Goal: Information Seeking & Learning: Find specific fact

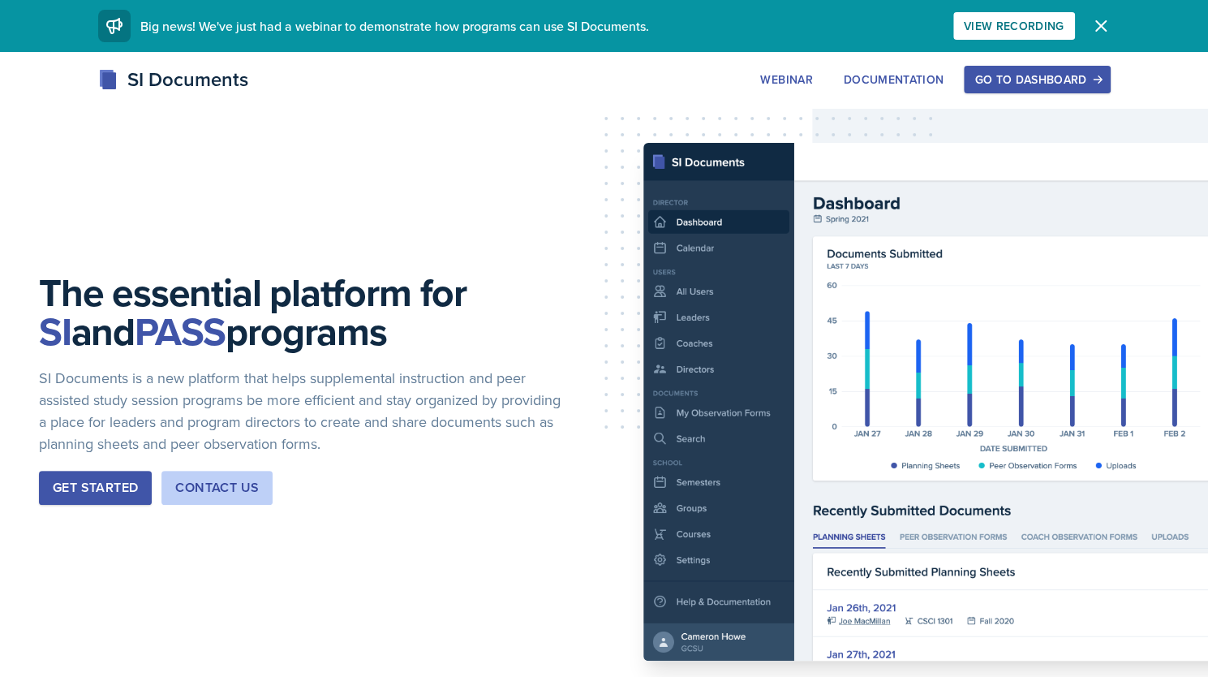
click at [1004, 83] on div "Go to Dashboard" at bounding box center [1036, 79] width 125 height 13
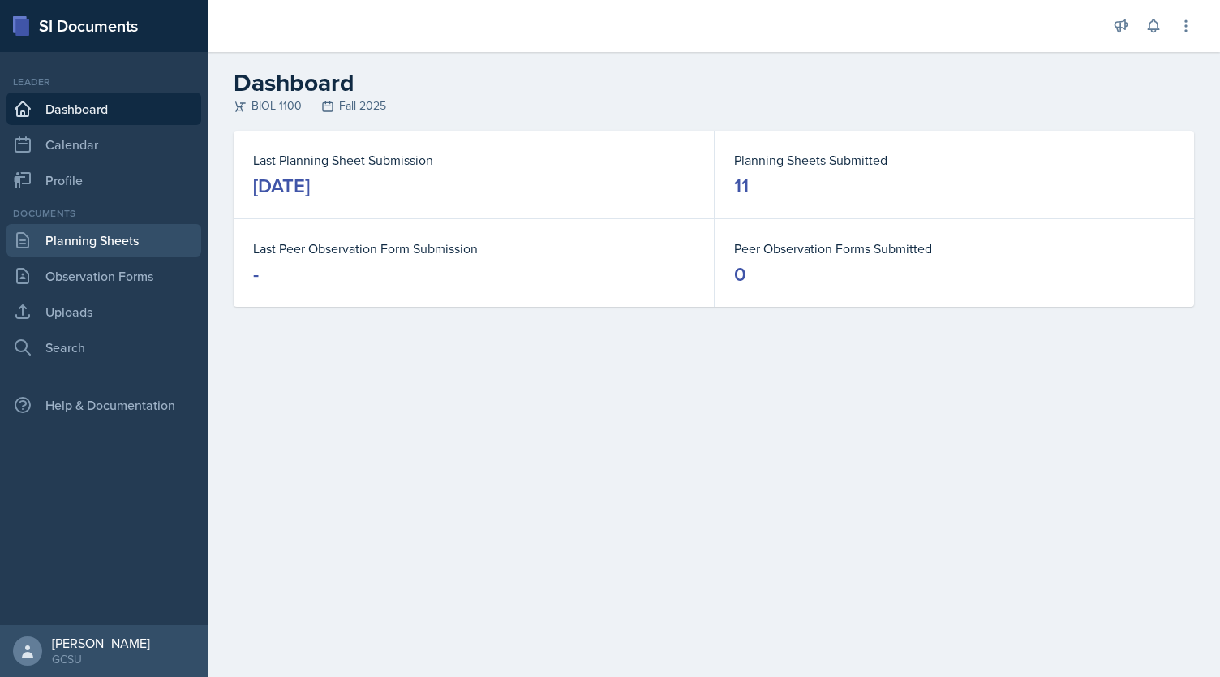
click at [100, 241] on link "Planning Sheets" at bounding box center [103, 240] width 195 height 32
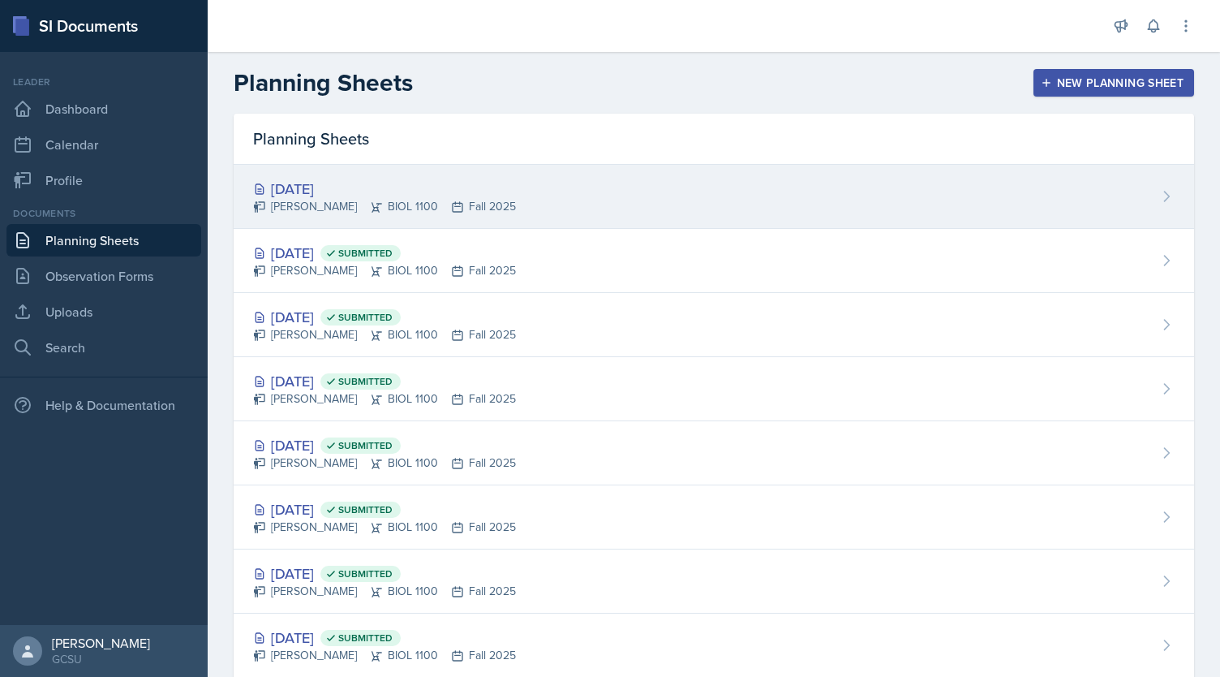
click at [313, 193] on div "[DATE]" at bounding box center [384, 189] width 263 height 22
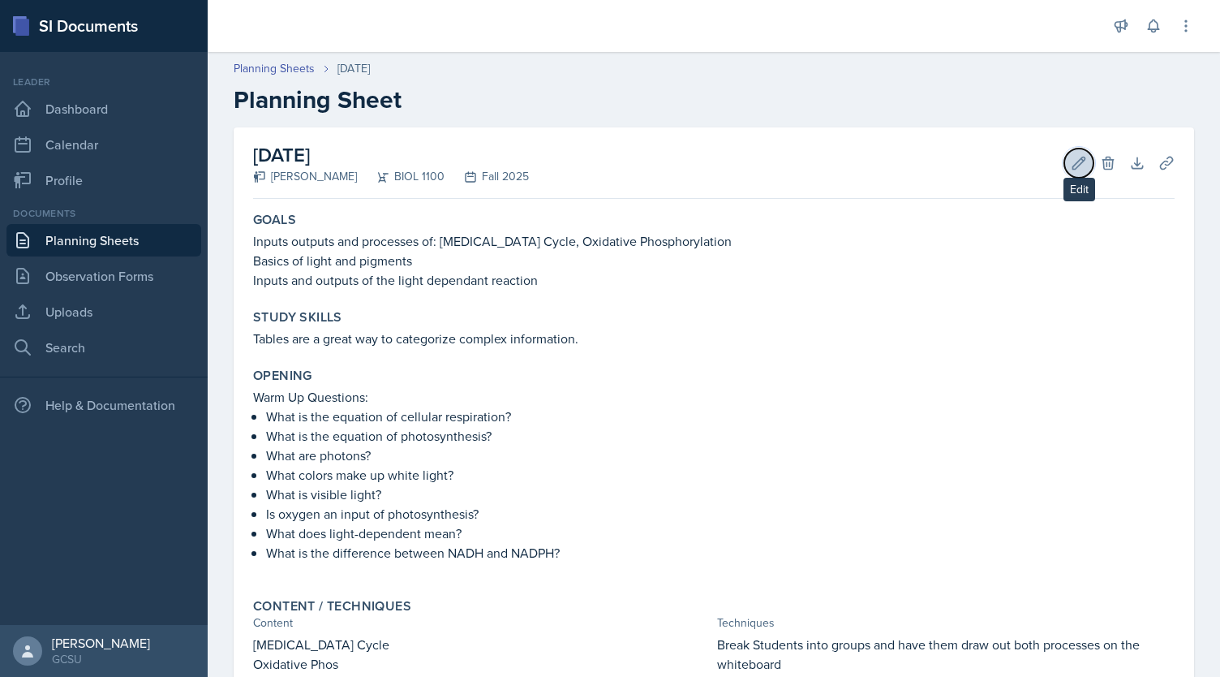
click at [1071, 155] on icon at bounding box center [1079, 163] width 16 height 16
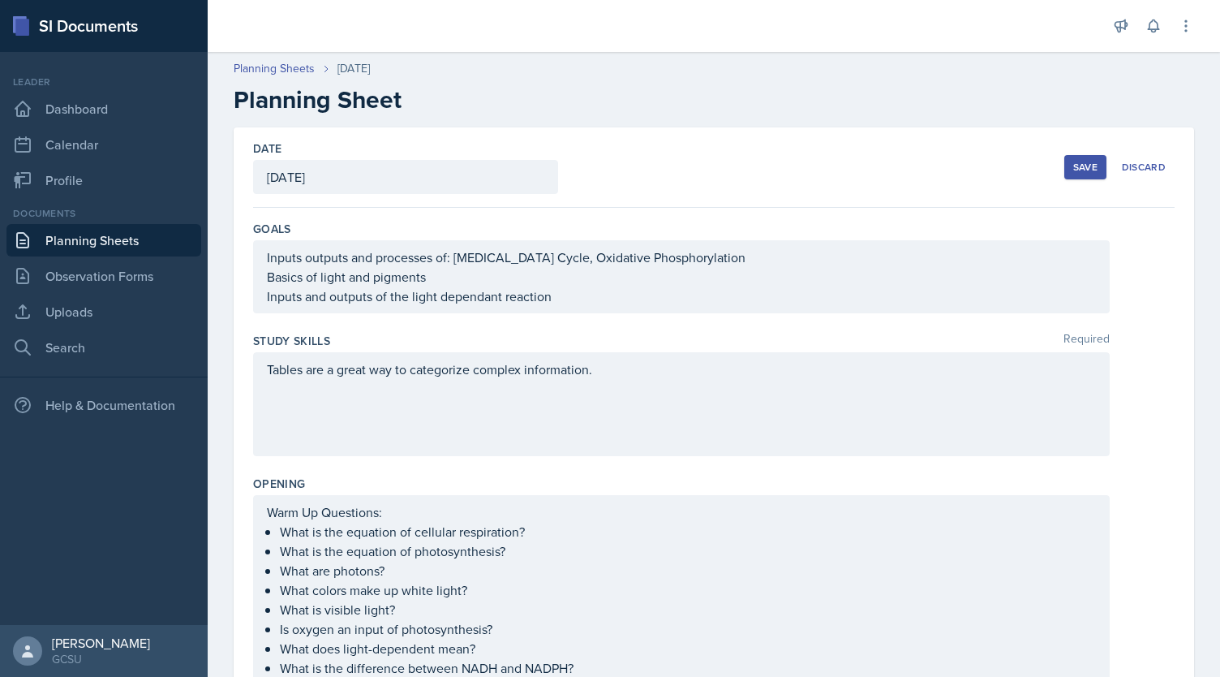
click at [1091, 170] on button "Save" at bounding box center [1086, 167] width 42 height 24
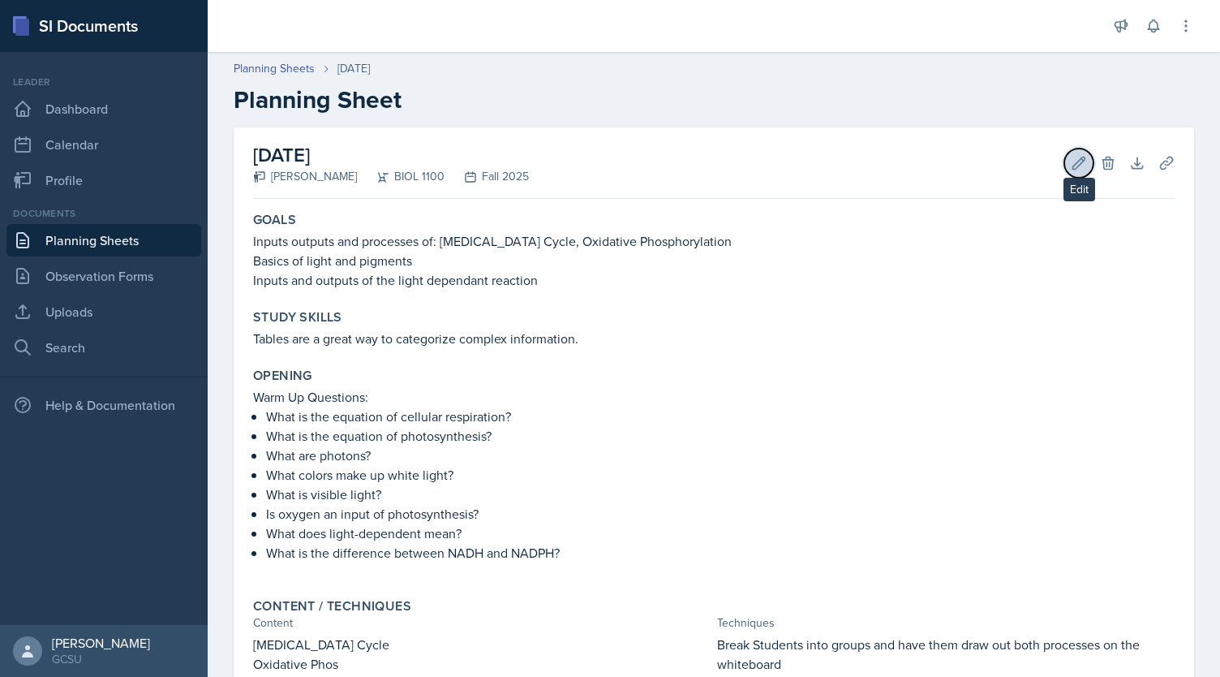
click at [1073, 169] on icon at bounding box center [1079, 163] width 12 height 12
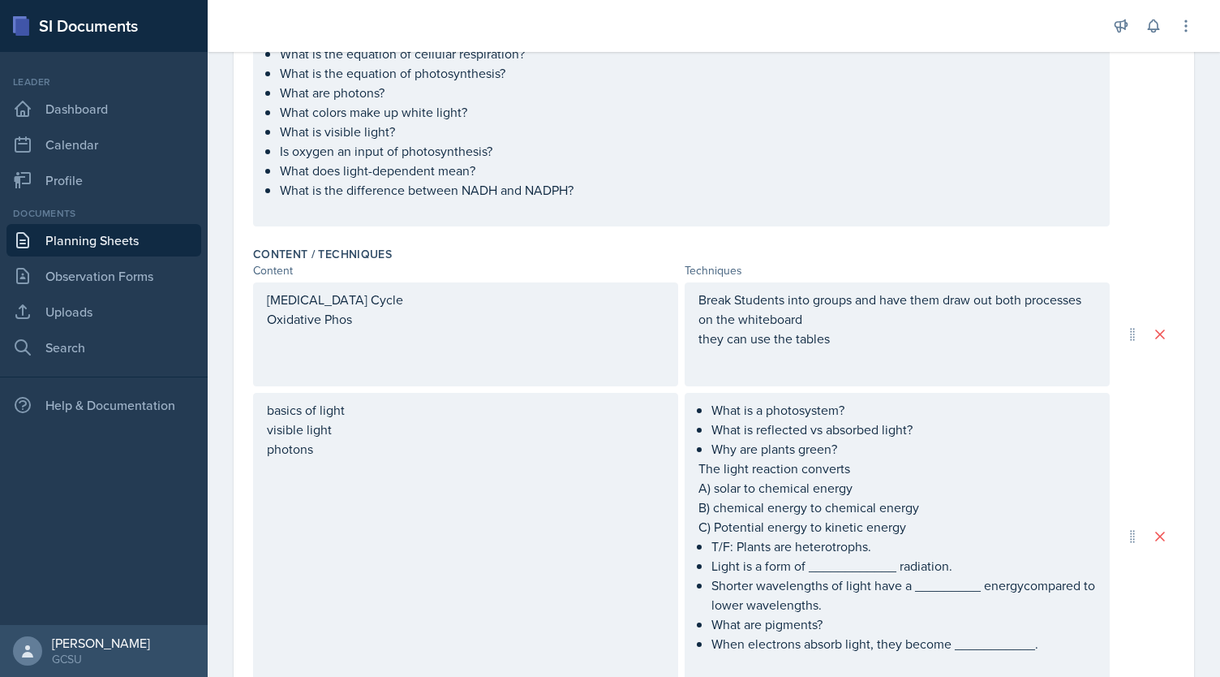
scroll to position [477, 0]
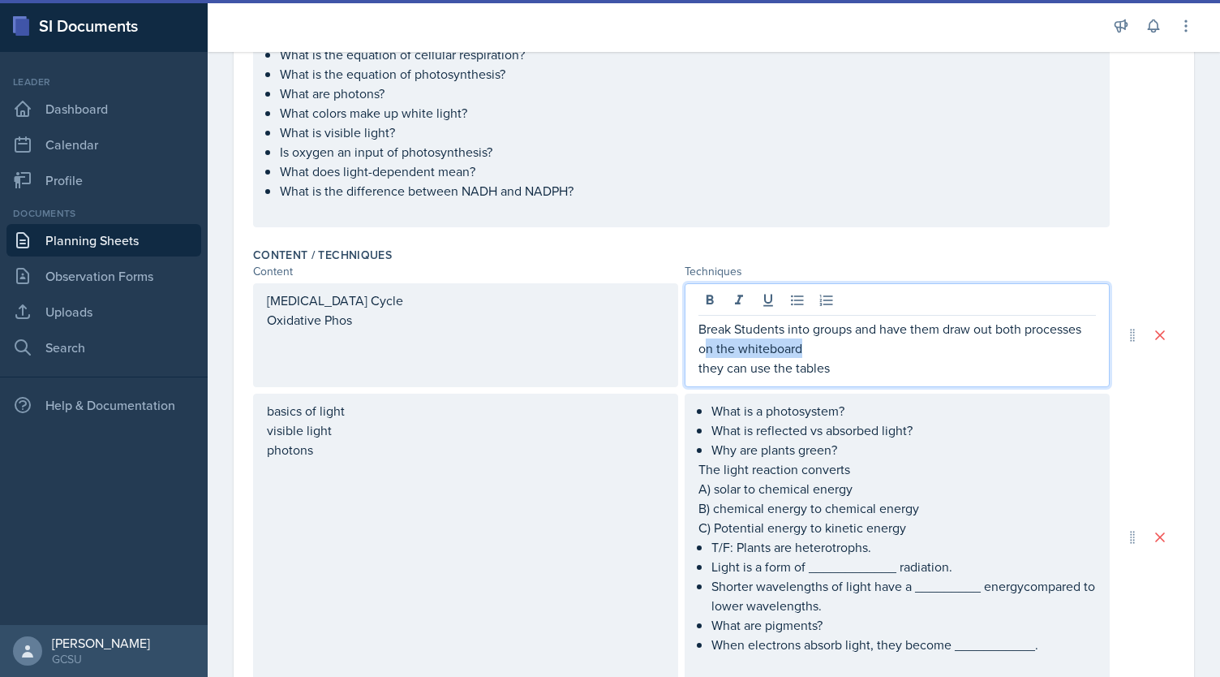
drag, startPoint x: 833, startPoint y: 337, endPoint x: 702, endPoint y: 349, distance: 132.0
click at [702, 349] on div "Break Students into groups and have them draw out both processes on the whitebo…" at bounding box center [898, 348] width 398 height 58
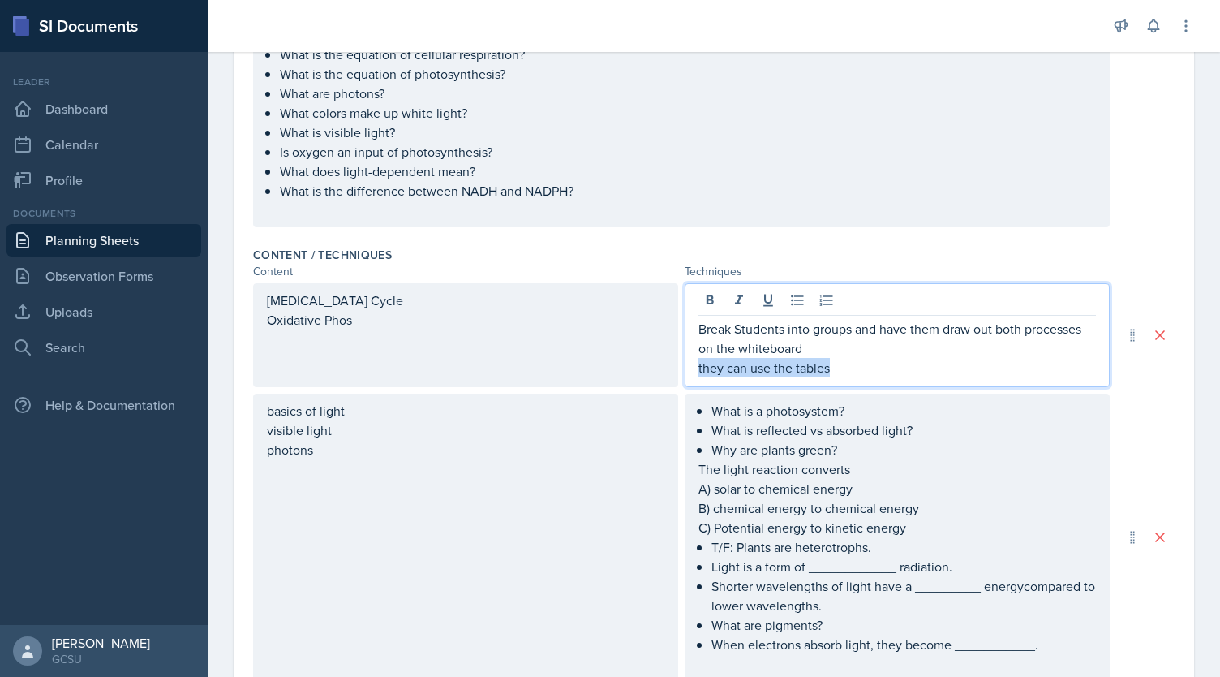
drag, startPoint x: 850, startPoint y: 374, endPoint x: 651, endPoint y: 372, distance: 199.6
click at [651, 372] on div "[MEDICAL_DATA] Cycle Oxidative Phos Break Students into groups and have them dr…" at bounding box center [681, 335] width 857 height 104
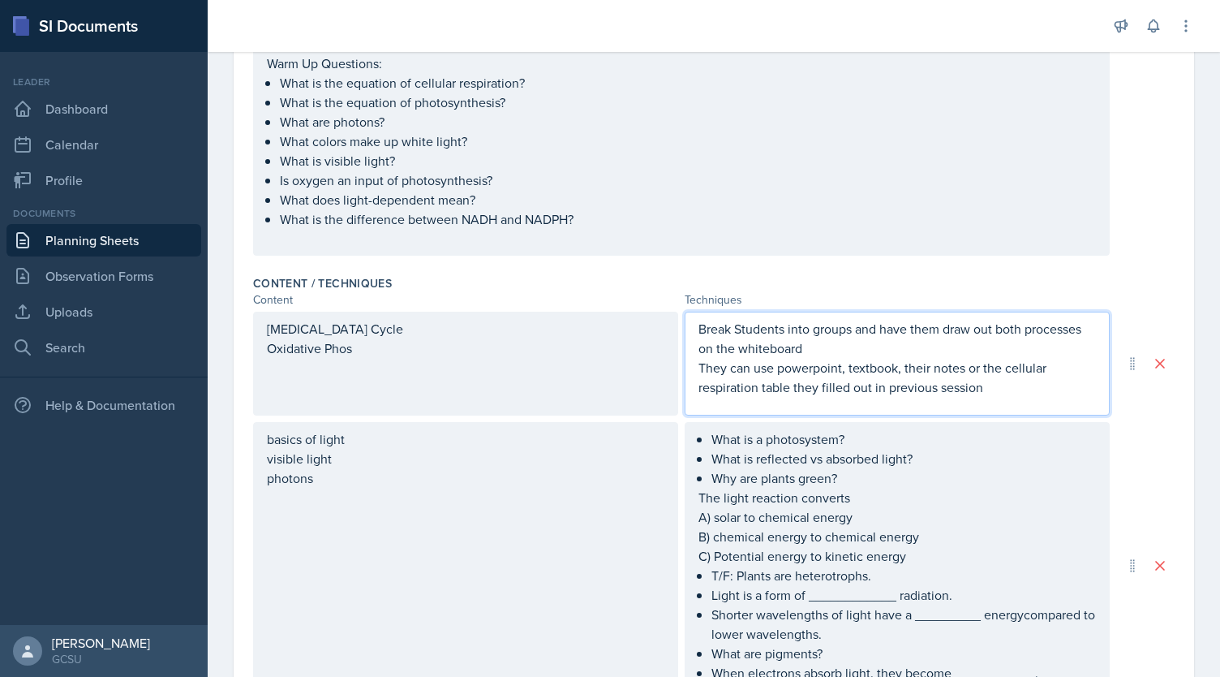
click at [1046, 531] on div "What is a photosystem?​ What is reflected vs absorbed light?​ Why are plants gr…" at bounding box center [898, 565] width 398 height 273
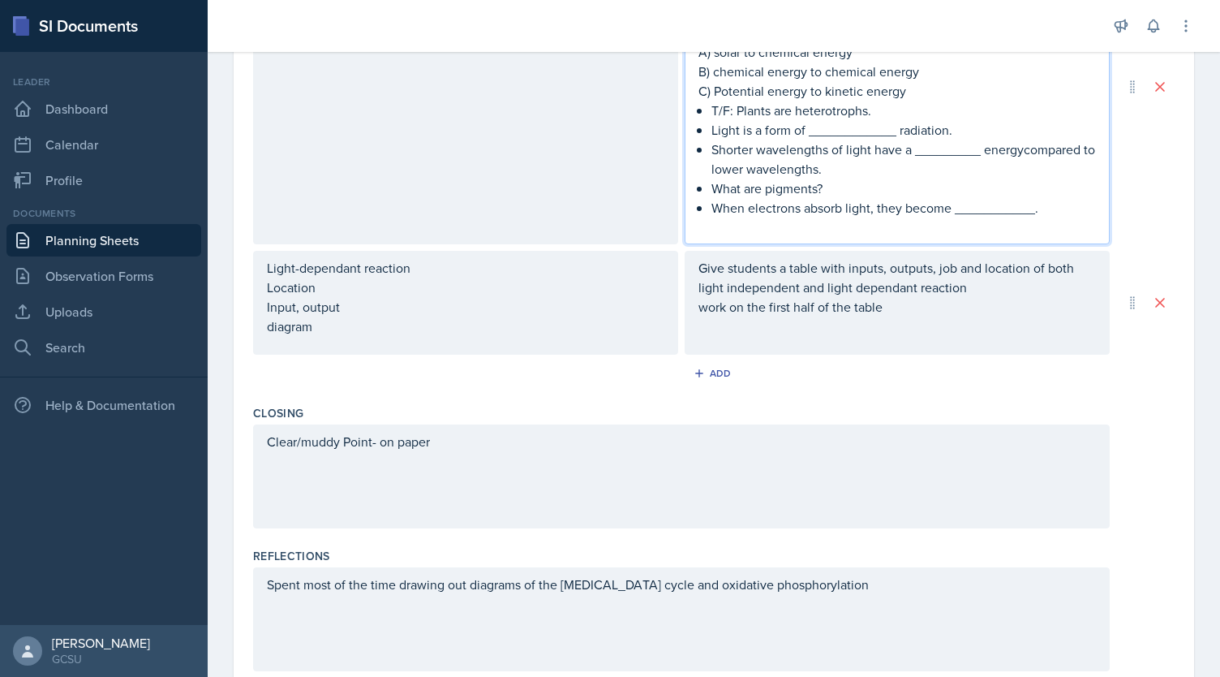
scroll to position [998, 0]
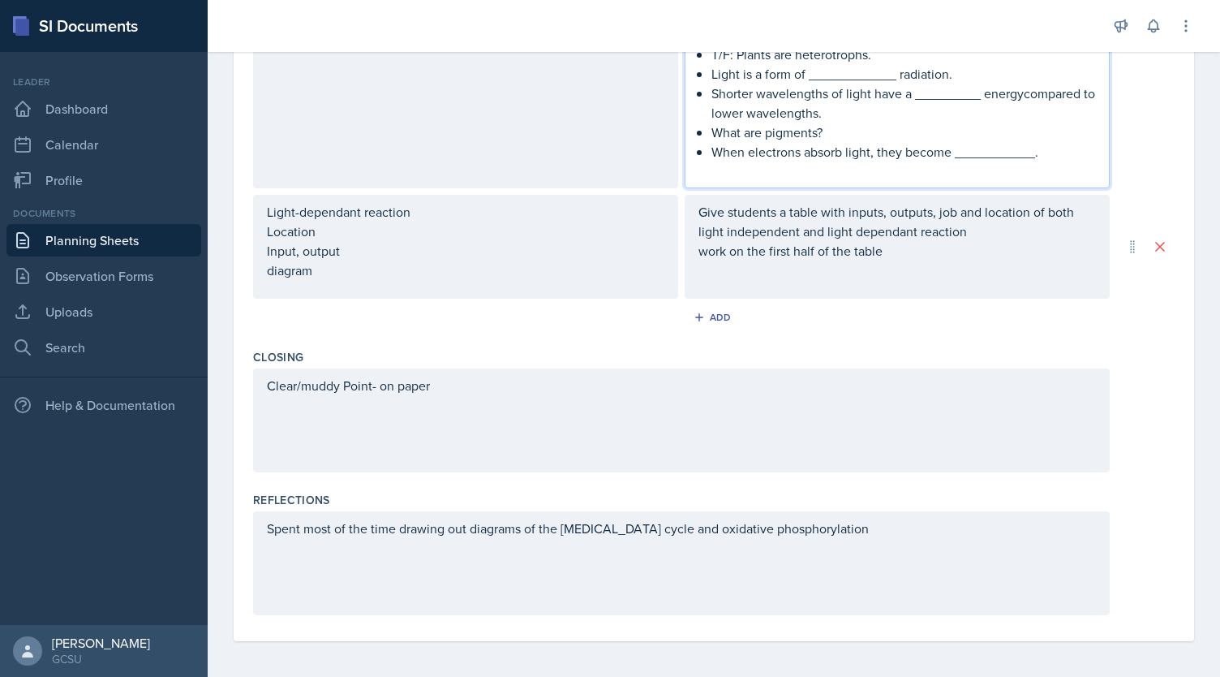
click at [1031, 529] on div "Spent most of the time drawing out diagrams of the [MEDICAL_DATA] cycle and oxi…" at bounding box center [681, 563] width 857 height 104
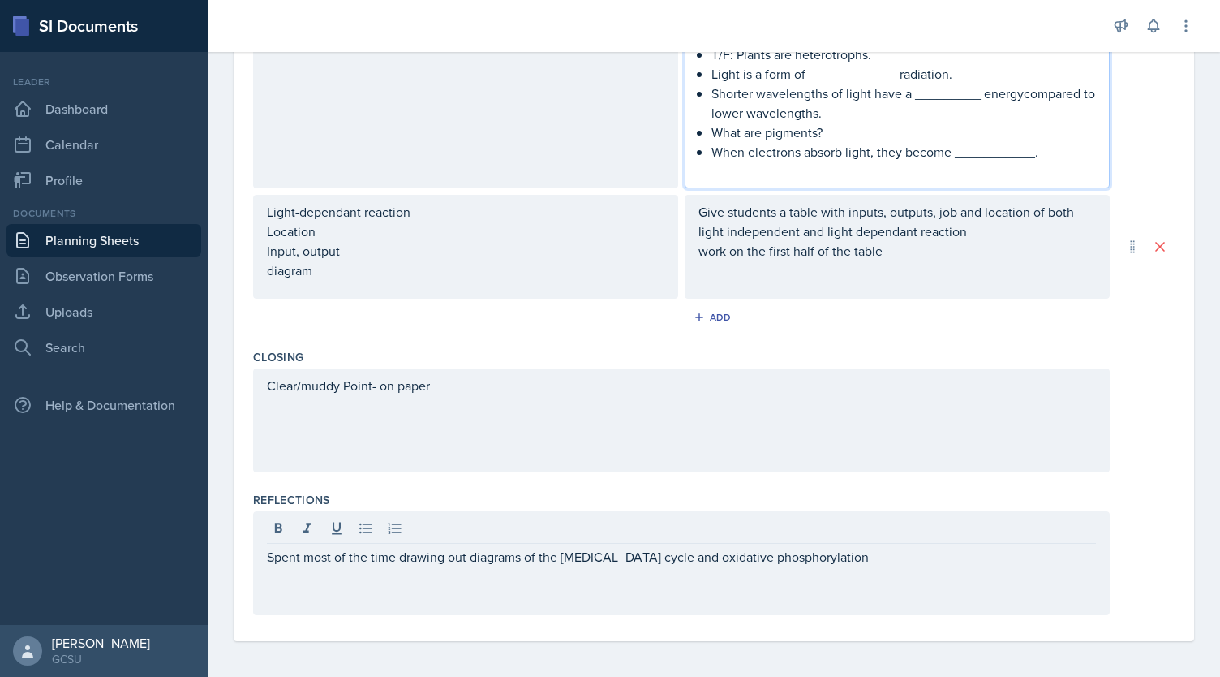
click at [1018, 97] on p "Shorter wavelengths of light have a _________ energycompared to lower wavelengt…" at bounding box center [904, 103] width 385 height 39
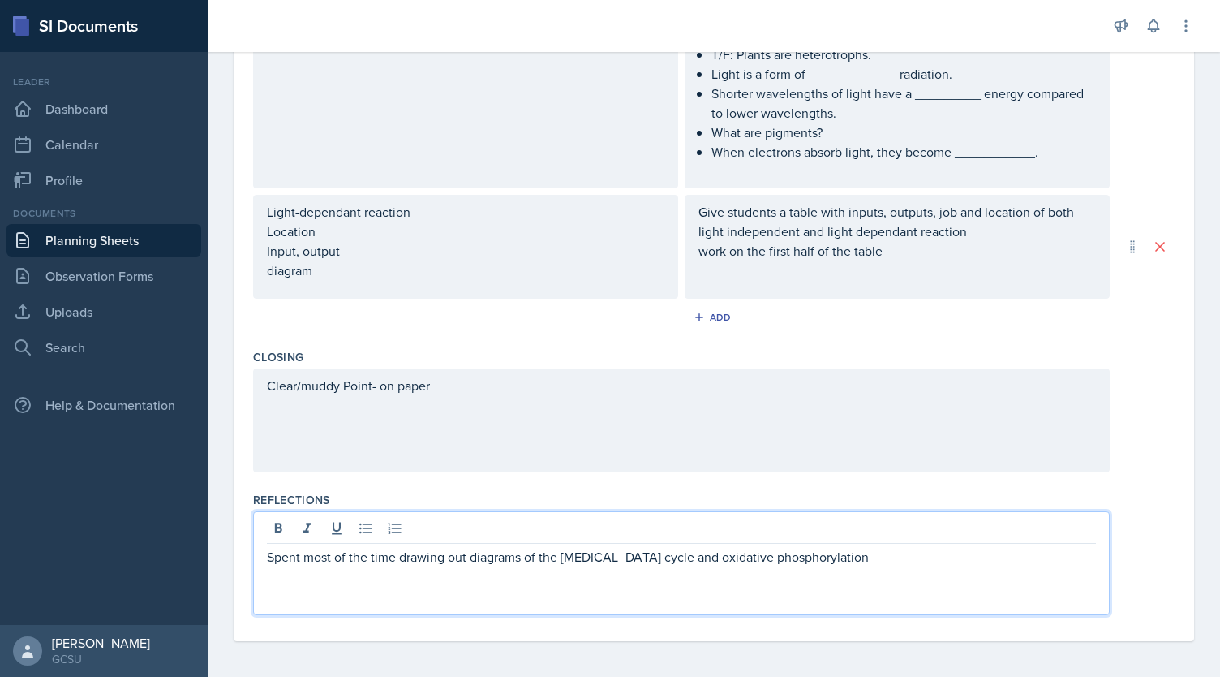
click at [897, 523] on div "Spent most of the time drawing out diagrams of the [MEDICAL_DATA] cycle and oxi…" at bounding box center [681, 563] width 857 height 104
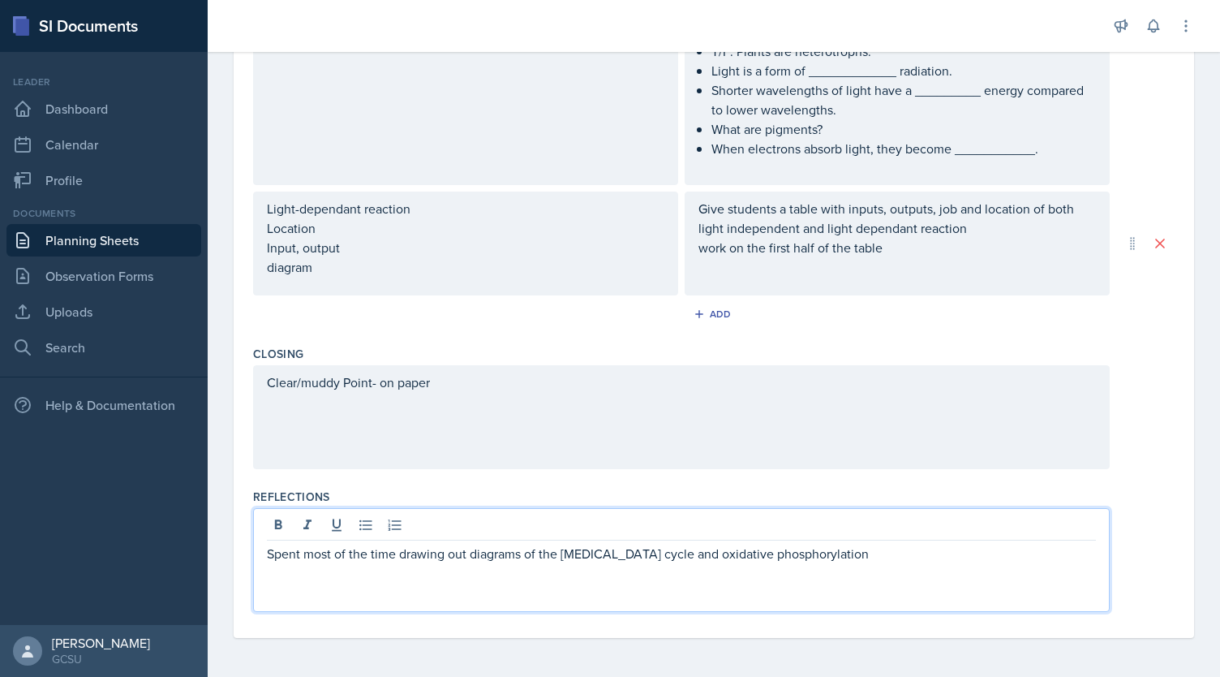
scroll to position [970, 0]
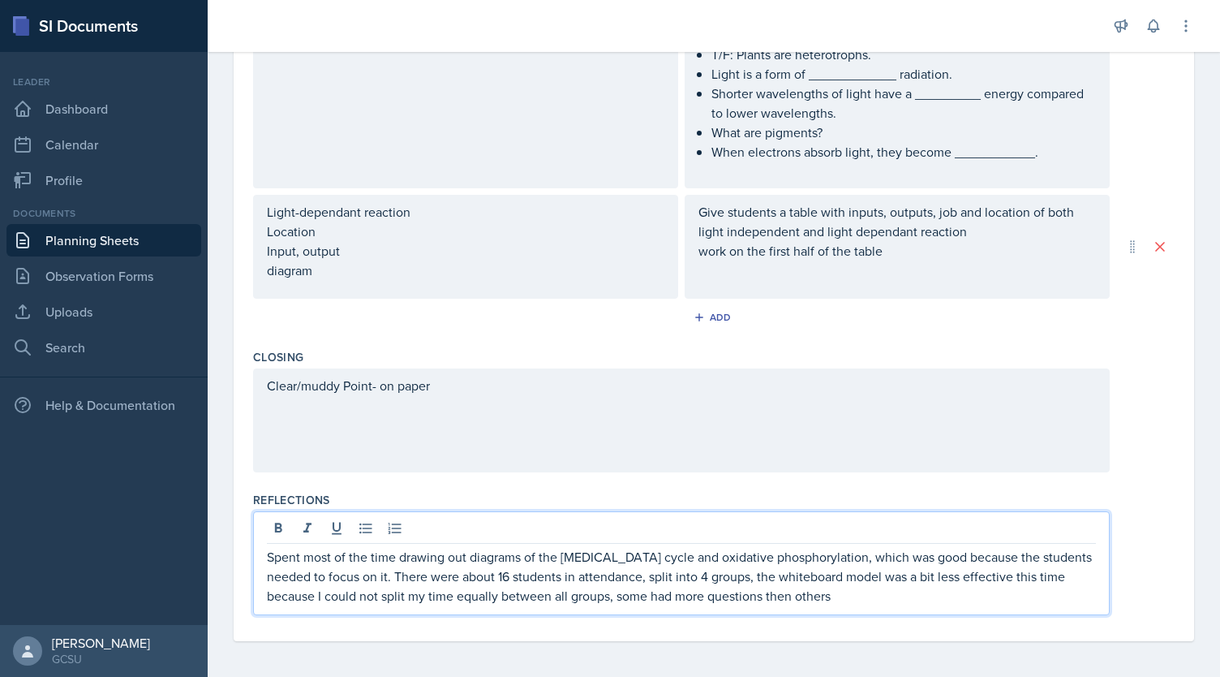
click at [868, 594] on p "Spent most of the time drawing out diagrams of the [MEDICAL_DATA] cycle and oxi…" at bounding box center [681, 576] width 829 height 58
click at [759, 579] on p "Spent most of the time drawing out diagrams of the [MEDICAL_DATA] cycle and oxi…" at bounding box center [681, 576] width 829 height 58
click at [871, 592] on p "Spent most of the time drawing out diagrams of the [MEDICAL_DATA] cycle and oxi…" at bounding box center [681, 576] width 829 height 58
click at [787, 597] on p "Spent most of the time drawing out diagrams of the [MEDICAL_DATA] cycle and oxi…" at bounding box center [681, 576] width 829 height 58
click at [884, 580] on p "Spent most of the time drawing out diagrams of the [MEDICAL_DATA] cycle and oxi…" at bounding box center [681, 576] width 829 height 58
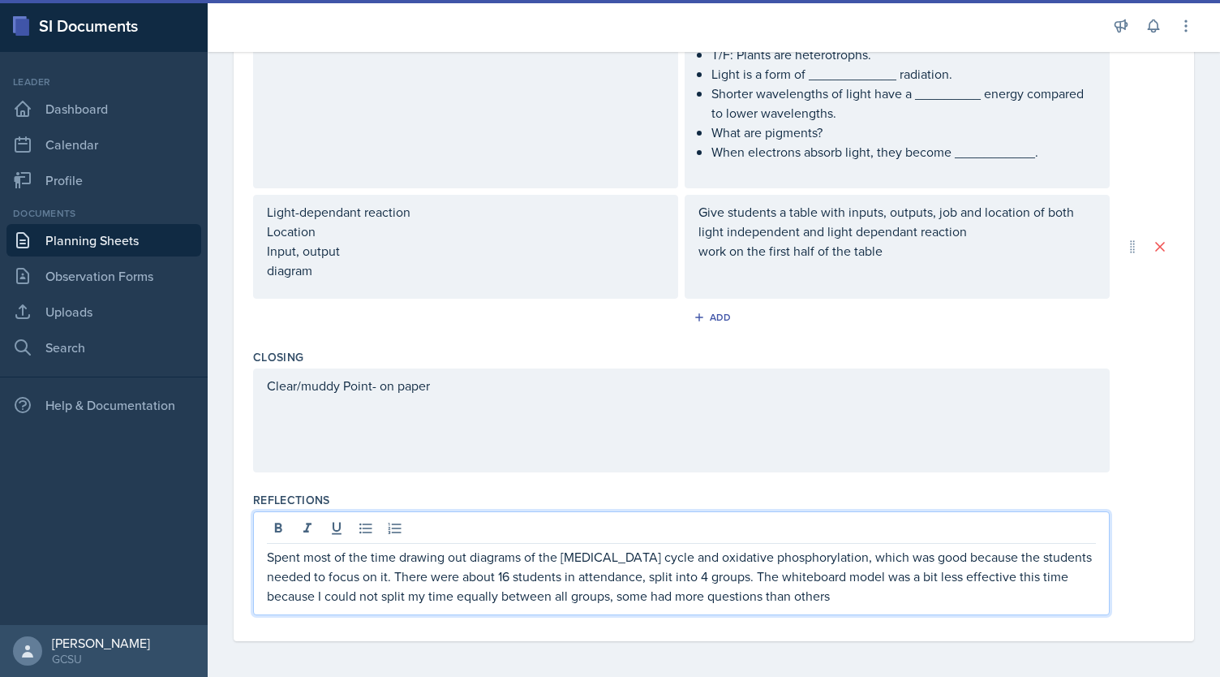
click at [856, 592] on p "Spent most of the time drawing out diagrams of the [MEDICAL_DATA] cycle and oxi…" at bounding box center [681, 576] width 829 height 58
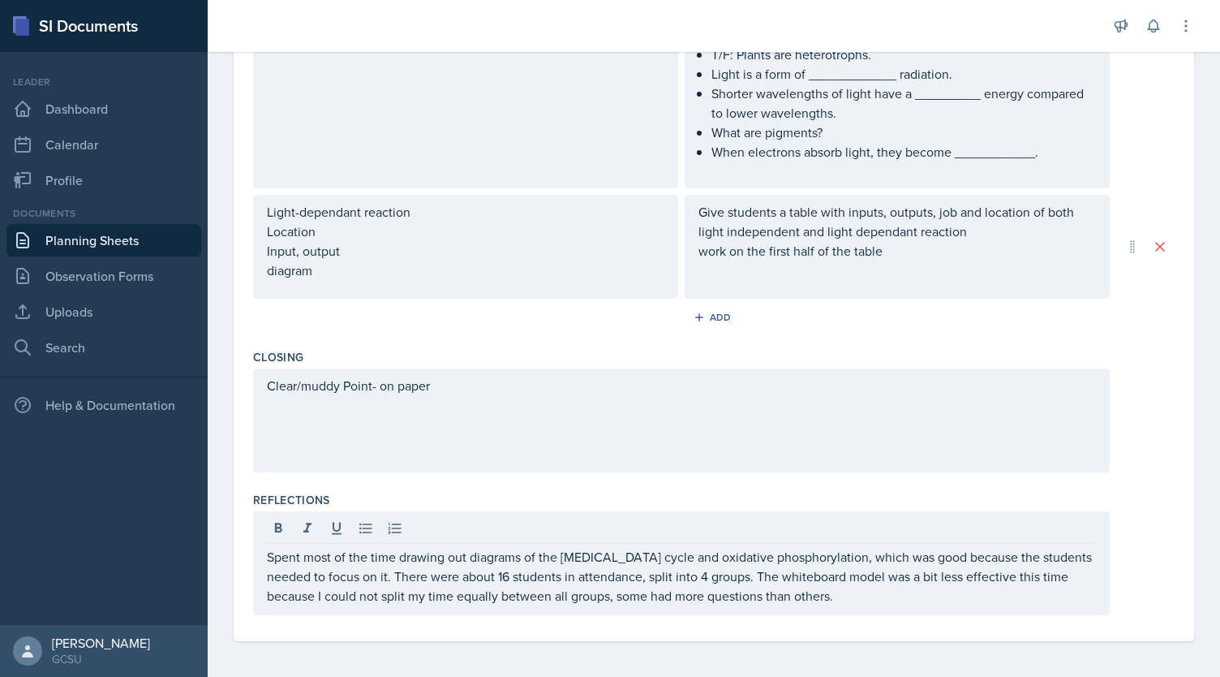
click at [888, 607] on div "Spent most of the time drawing out diagrams of the [MEDICAL_DATA] cycle and oxi…" at bounding box center [681, 563] width 857 height 104
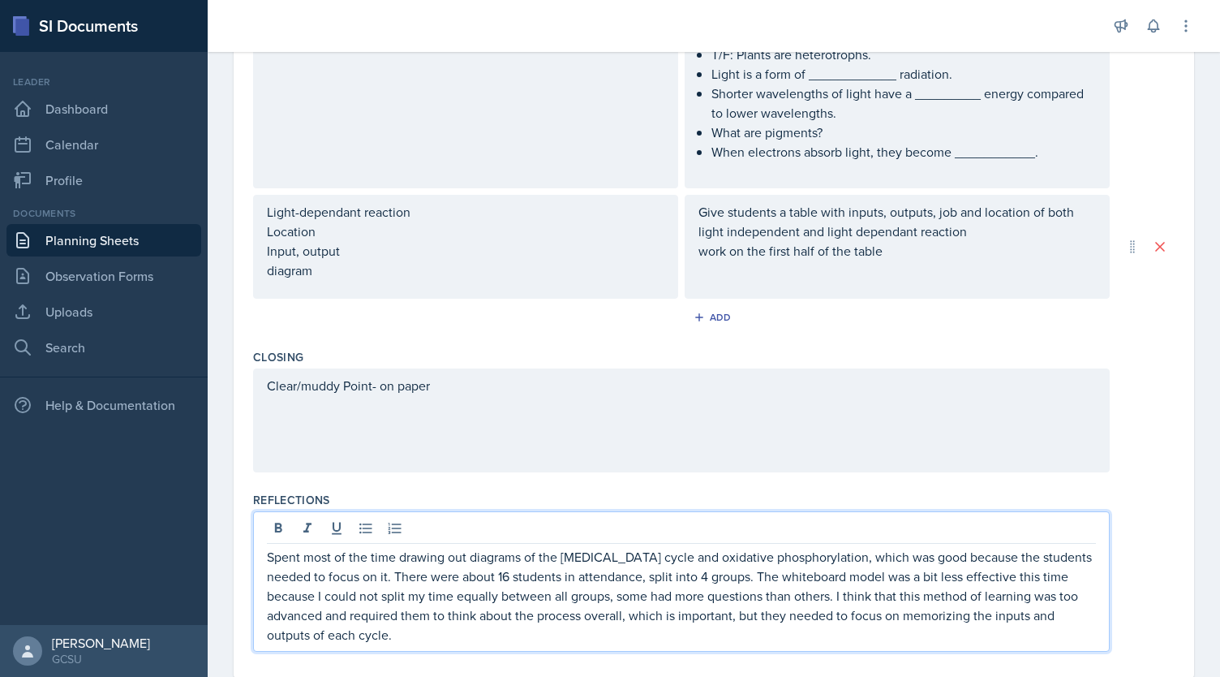
click at [428, 633] on p "Spent most of the time drawing out diagrams of the [MEDICAL_DATA] cycle and oxi…" at bounding box center [681, 595] width 829 height 97
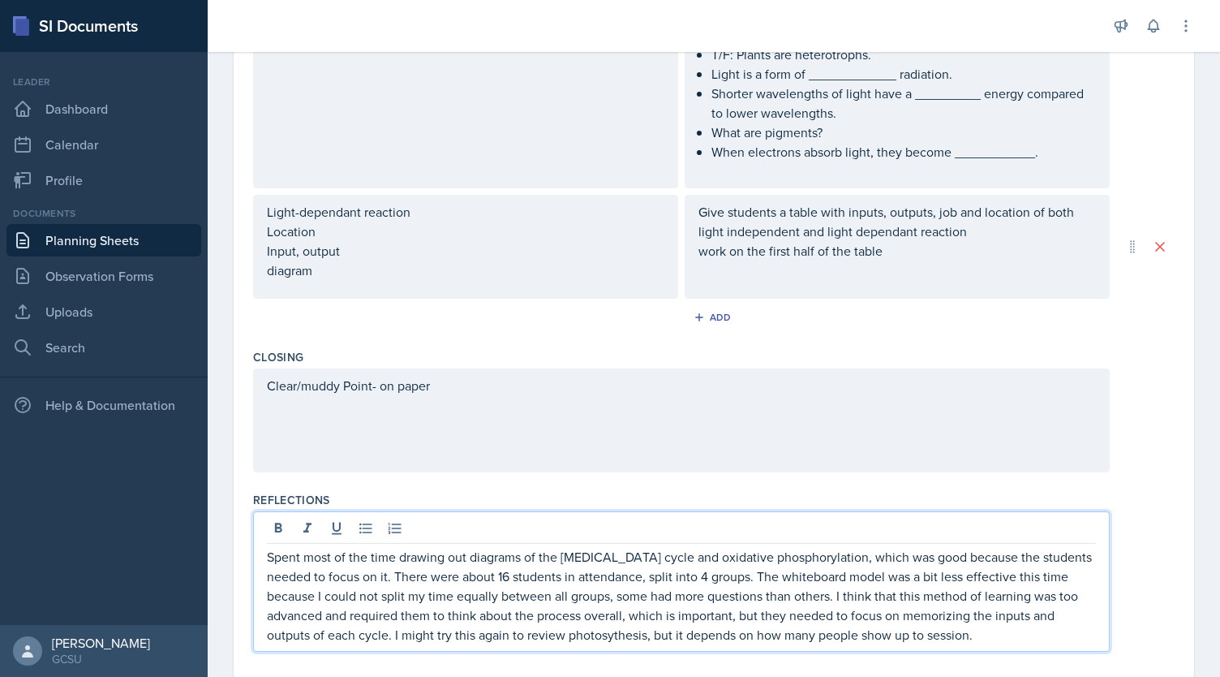
click at [600, 630] on p "Spent most of the time drawing out diagrams of the [MEDICAL_DATA] cycle and oxi…" at bounding box center [681, 595] width 829 height 97
copy p "photosythesis"
click at [626, 630] on p "Spent most of the time drawing out diagrams of the [MEDICAL_DATA] cycle and oxi…" at bounding box center [681, 595] width 829 height 97
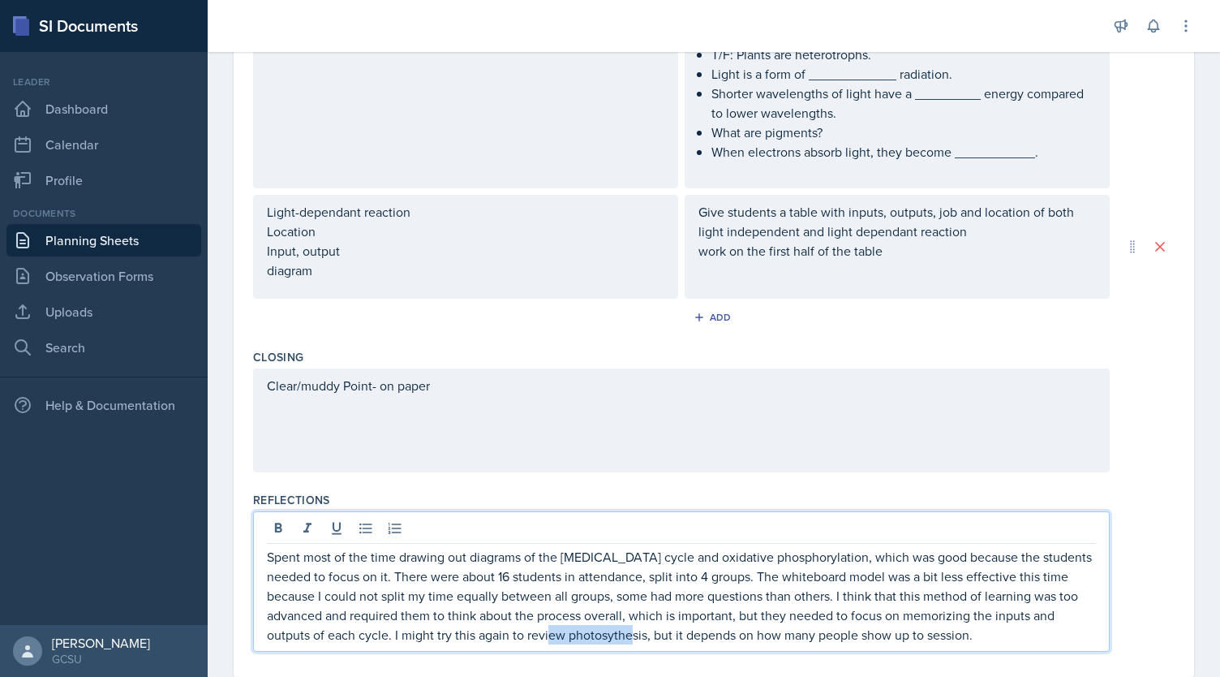
click at [626, 630] on p "Spent most of the time drawing out diagrams of the [MEDICAL_DATA] cycle and oxi…" at bounding box center [681, 595] width 829 height 97
click at [597, 634] on p "Spent most of the time drawing out diagrams of the [MEDICAL_DATA] cycle and oxi…" at bounding box center [681, 595] width 829 height 97
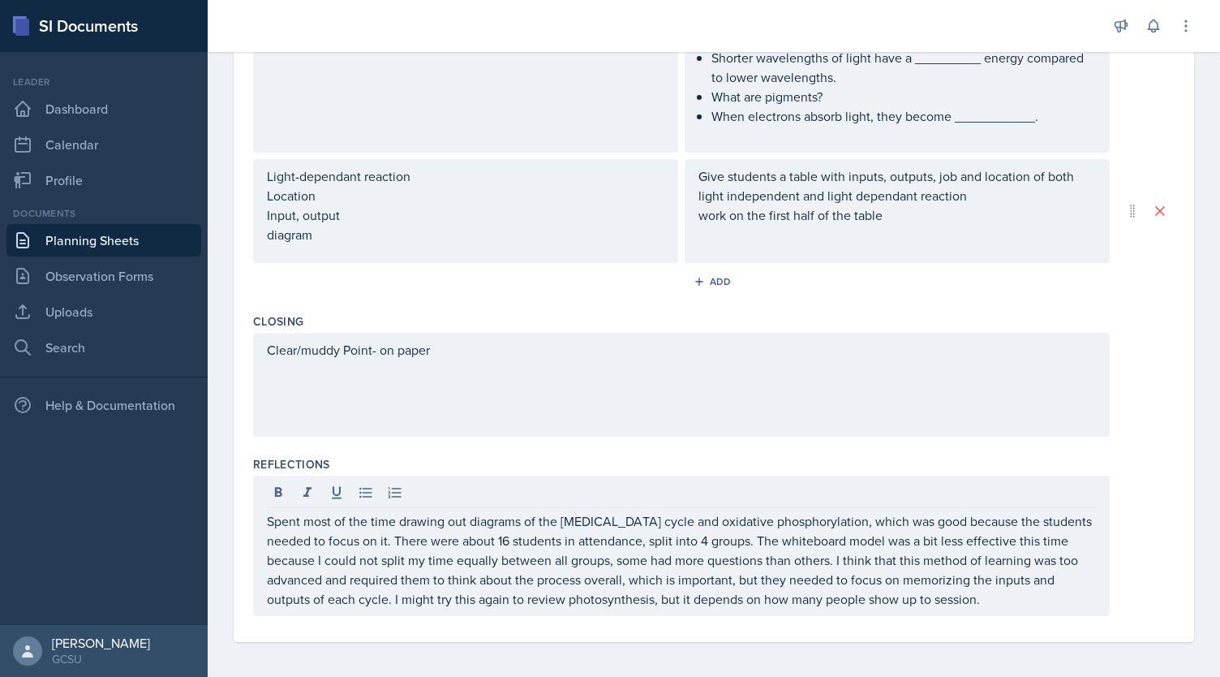
scroll to position [0, 0]
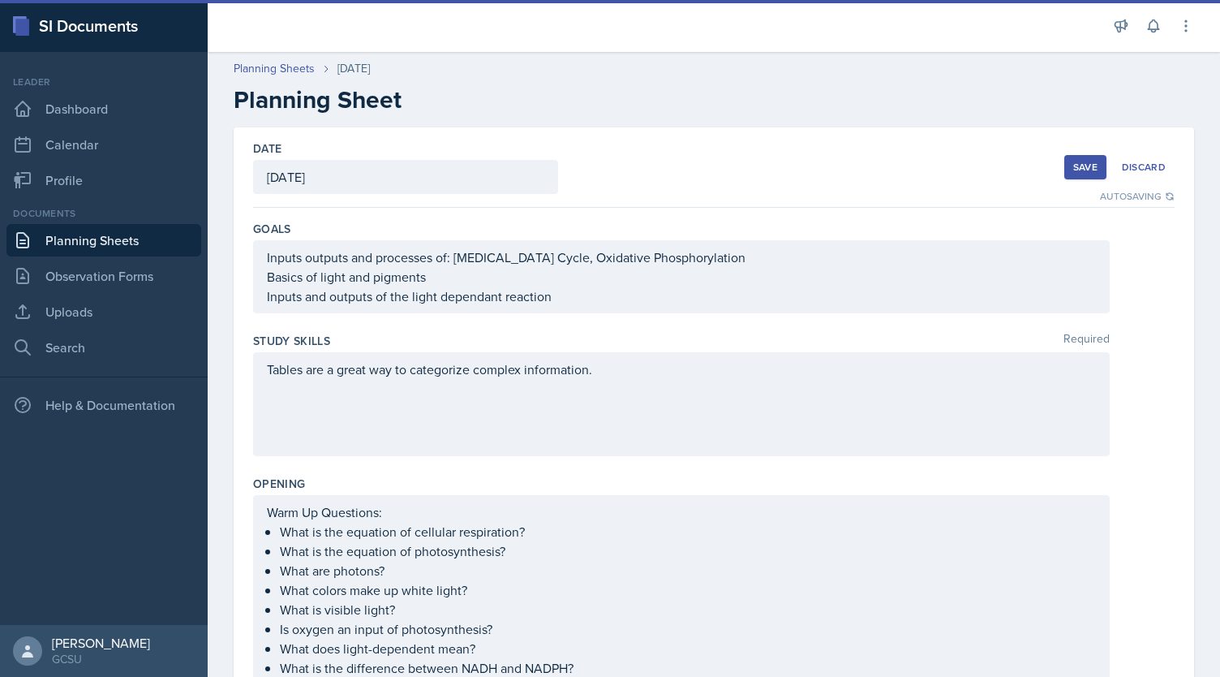
click at [1080, 173] on div "Save" at bounding box center [1085, 167] width 24 height 13
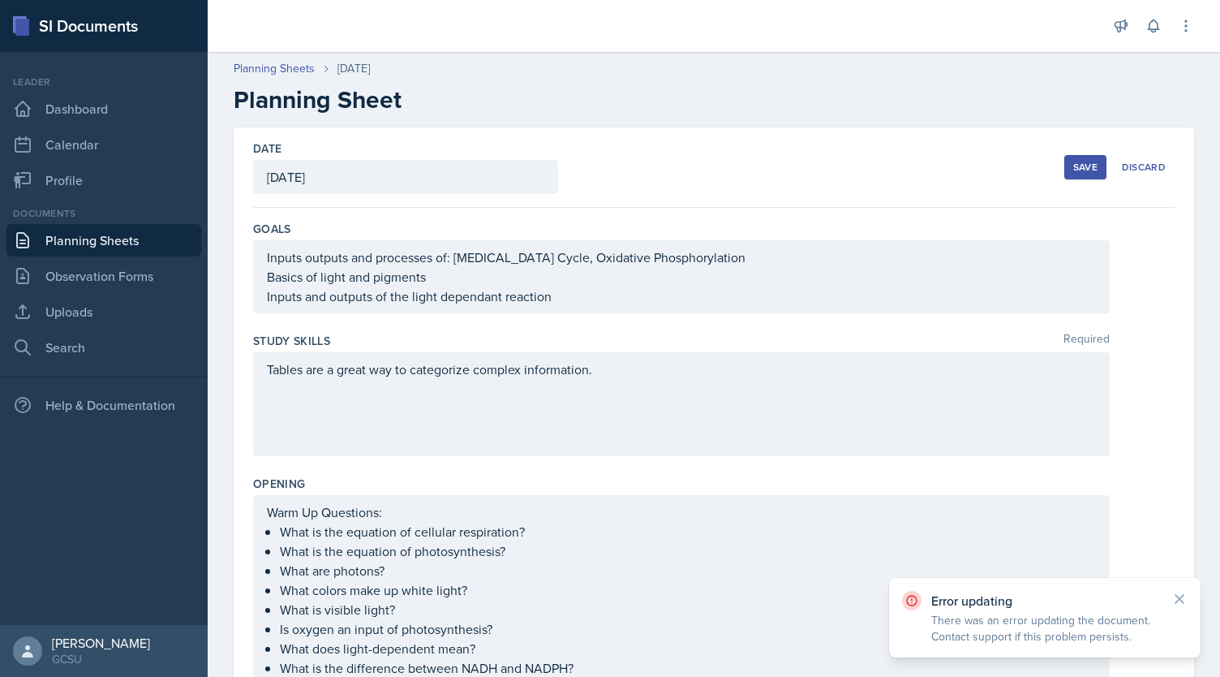
click at [1066, 176] on button "Save" at bounding box center [1086, 167] width 42 height 24
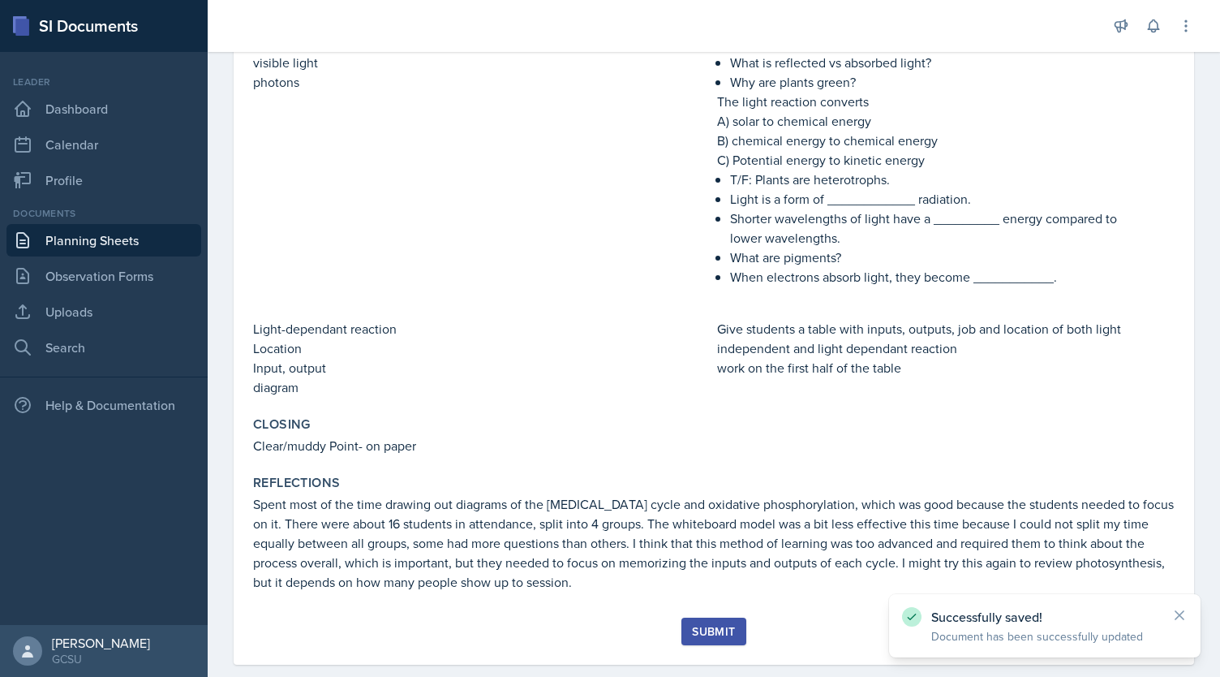
scroll to position [721, 0]
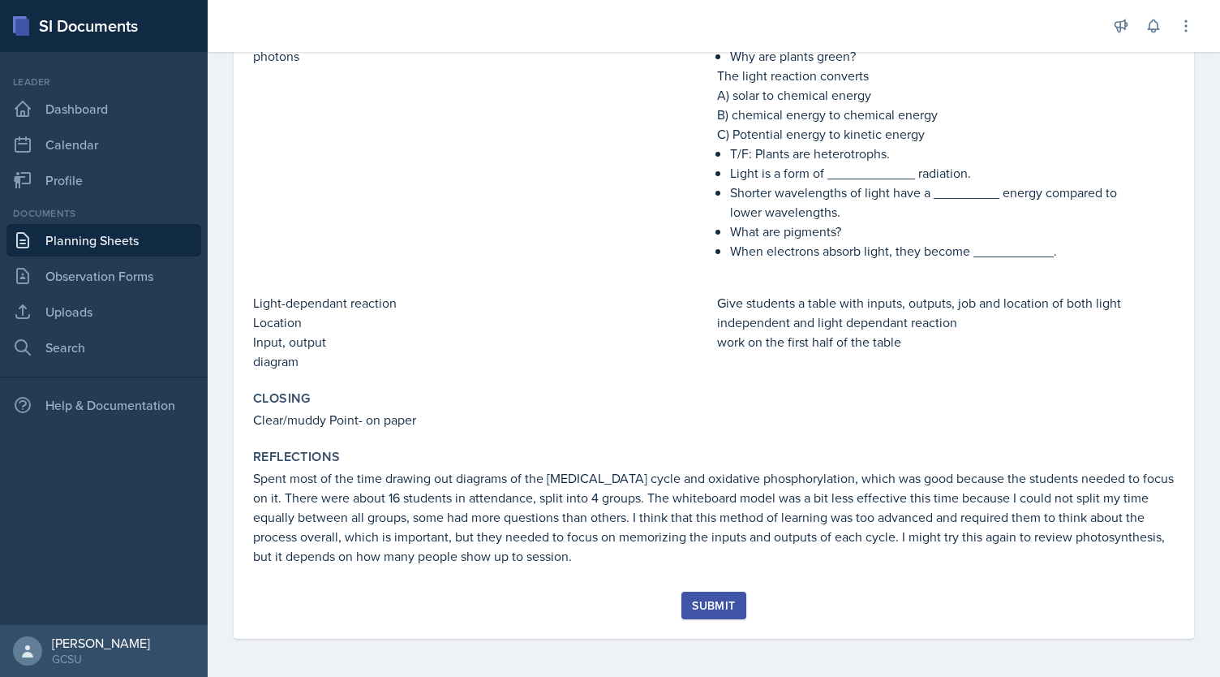
click at [717, 604] on div "Submit" at bounding box center [713, 605] width 43 height 13
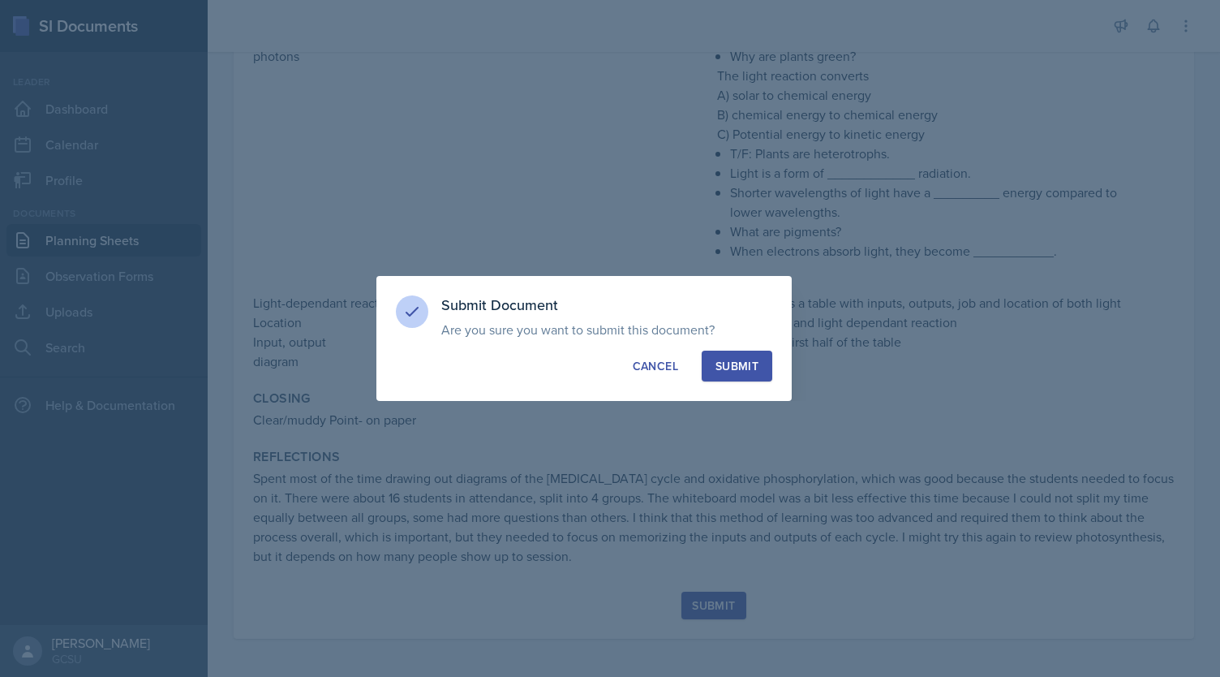
click at [738, 369] on div "Submit" at bounding box center [737, 366] width 43 height 16
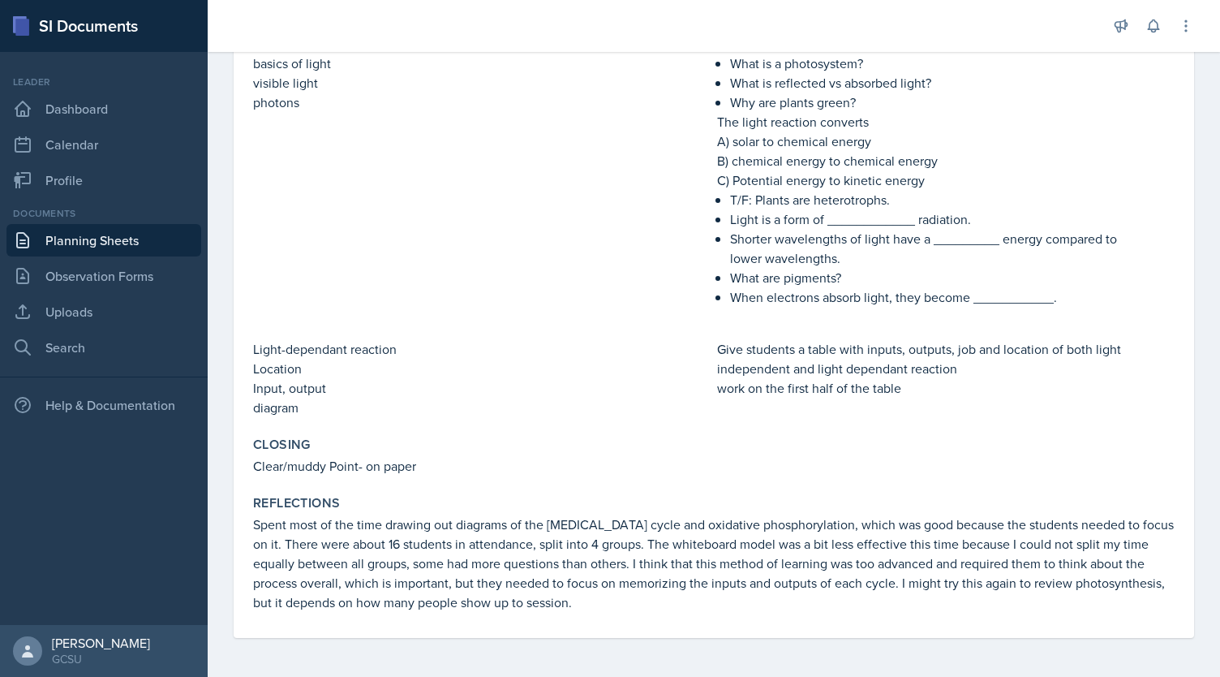
scroll to position [0, 0]
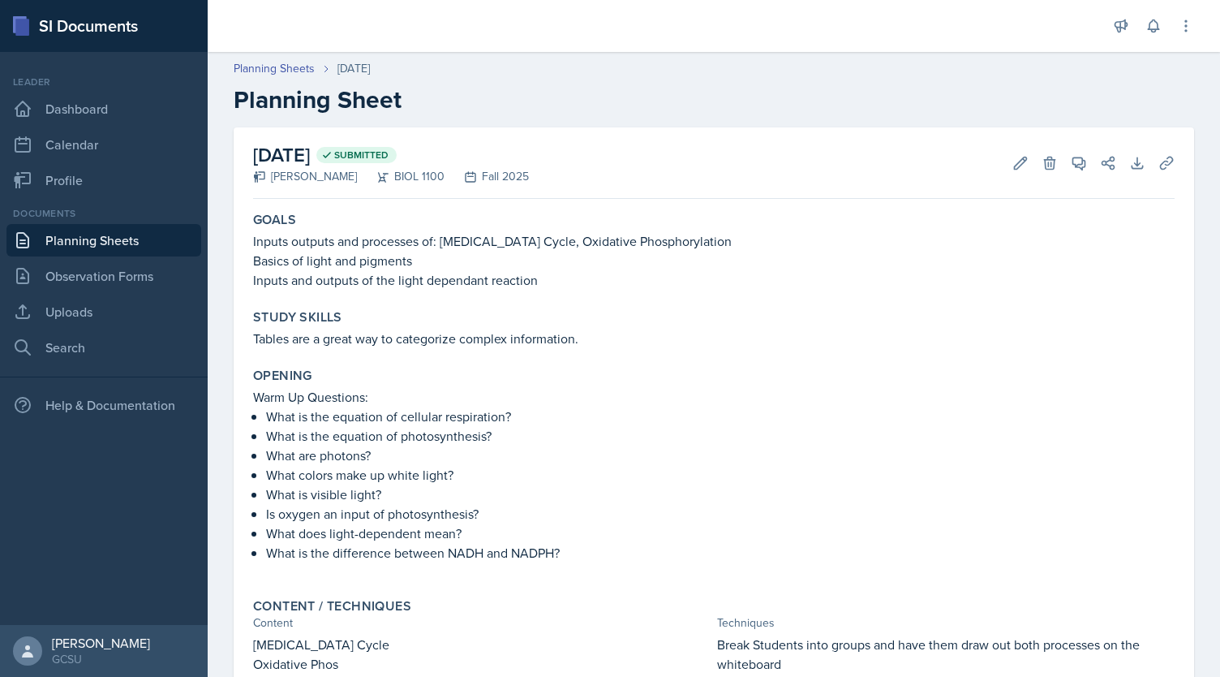
click at [105, 239] on link "Planning Sheets" at bounding box center [103, 240] width 195 height 32
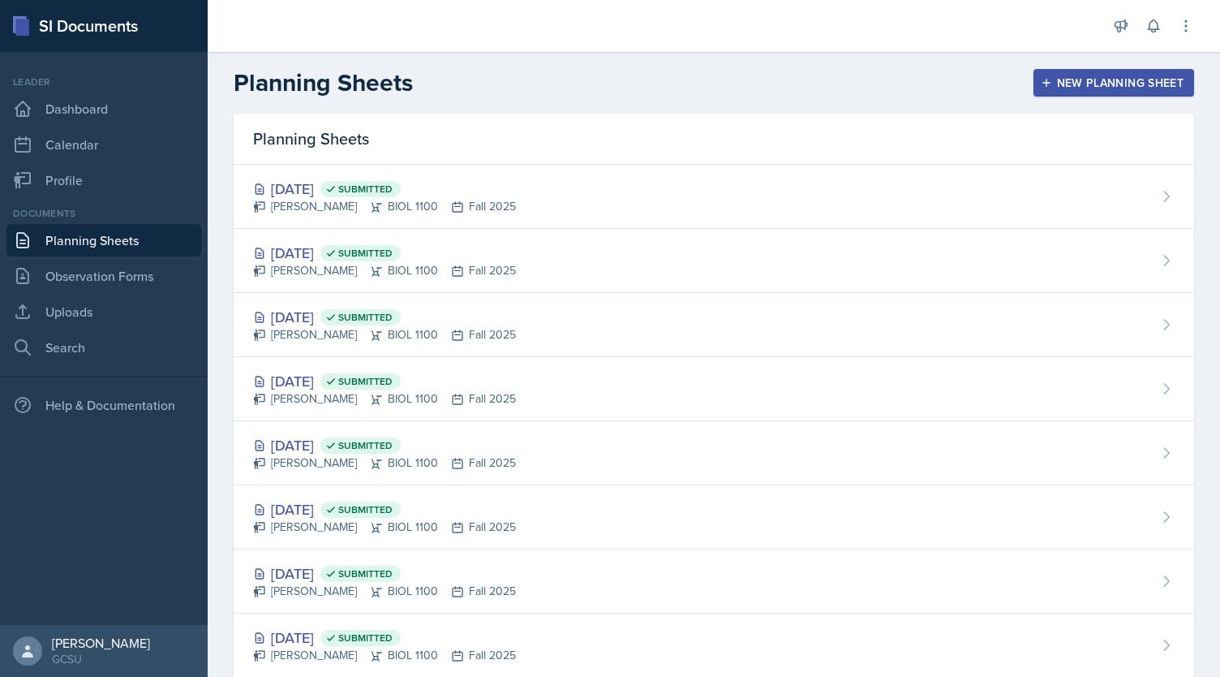
click at [1081, 82] on div "New Planning Sheet" at bounding box center [1114, 82] width 140 height 13
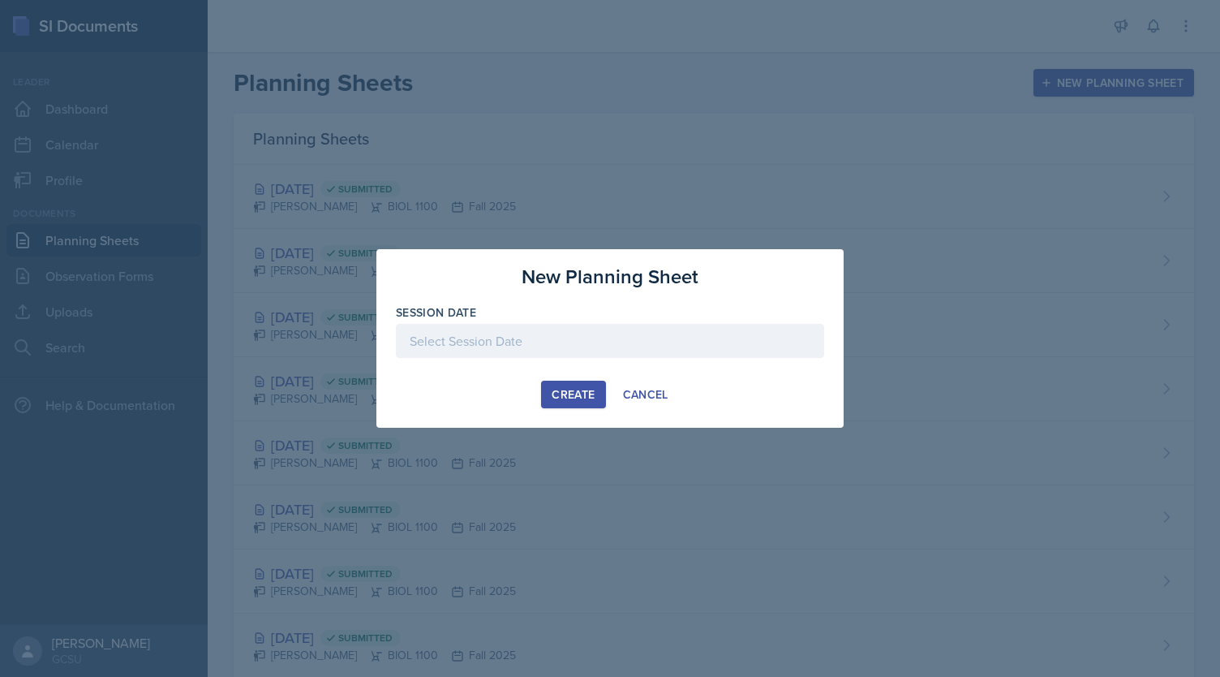
click at [514, 341] on div at bounding box center [610, 341] width 428 height 34
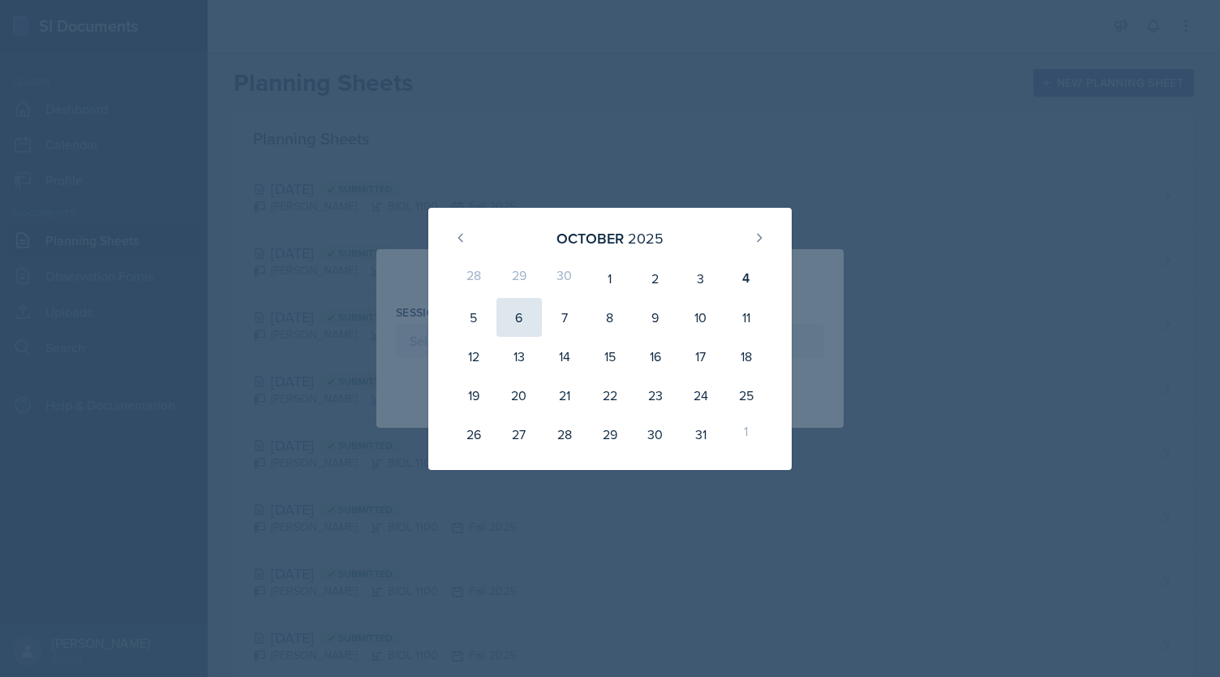
click at [524, 328] on div "6" at bounding box center [519, 317] width 45 height 39
type input "[DATE]"
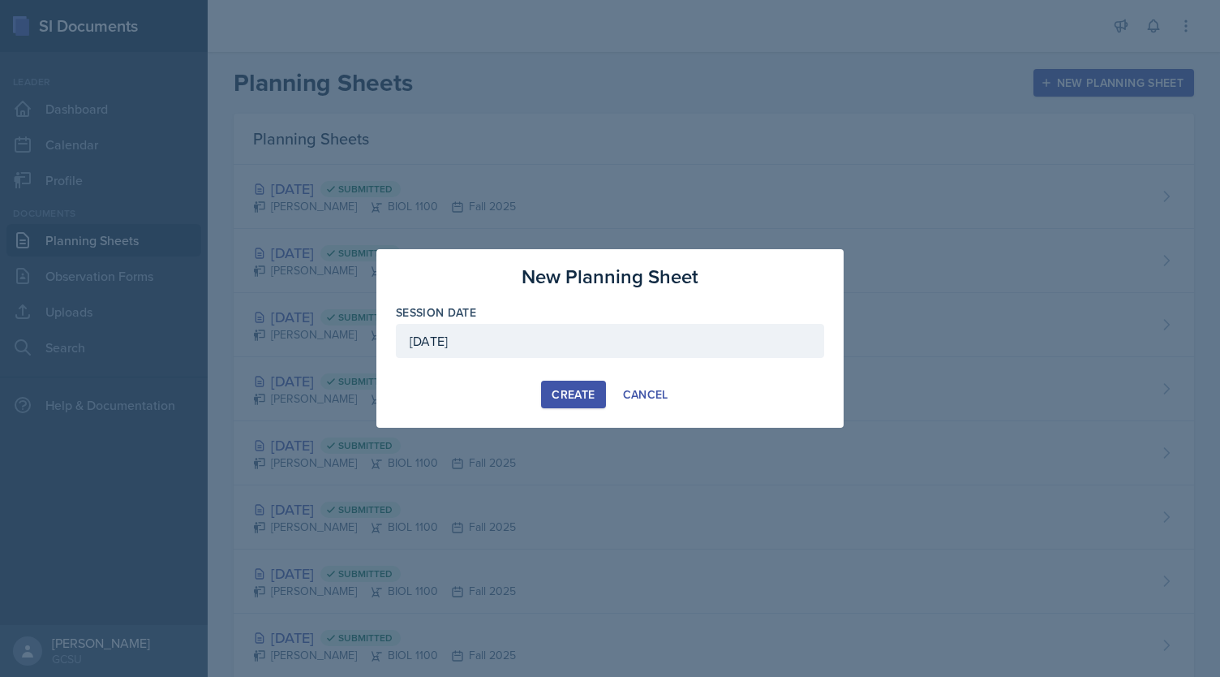
click at [576, 395] on div "Create" at bounding box center [573, 394] width 43 height 13
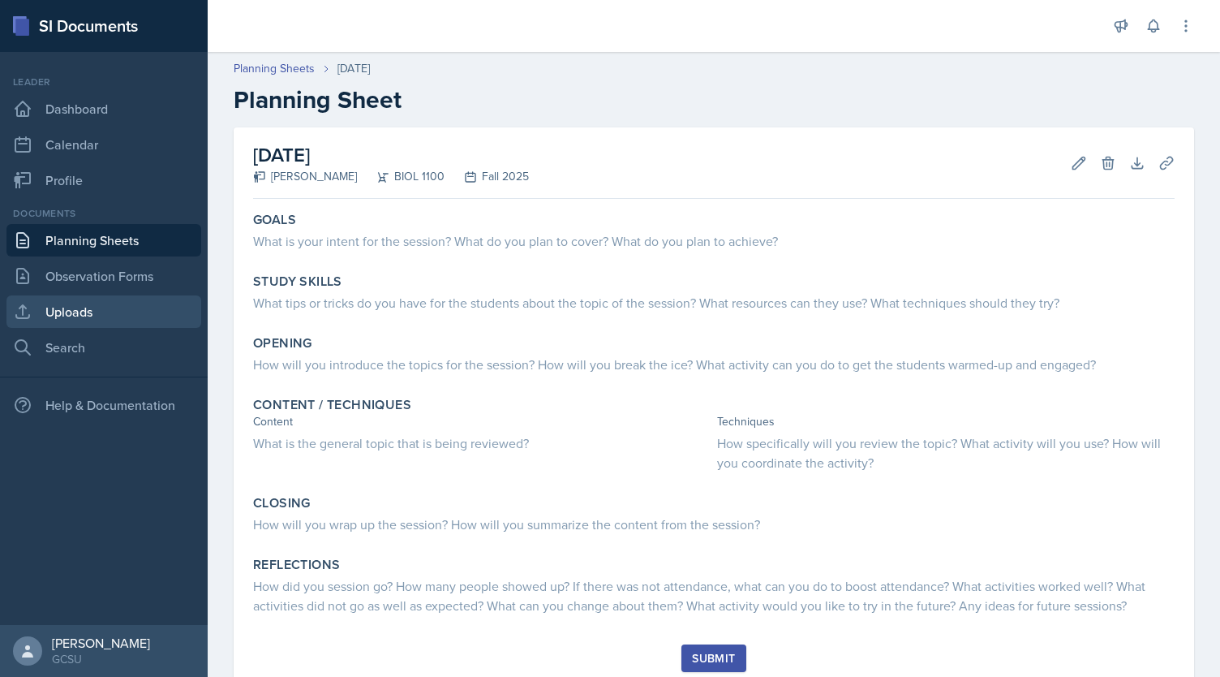
click at [90, 314] on link "Uploads" at bounding box center [103, 311] width 195 height 32
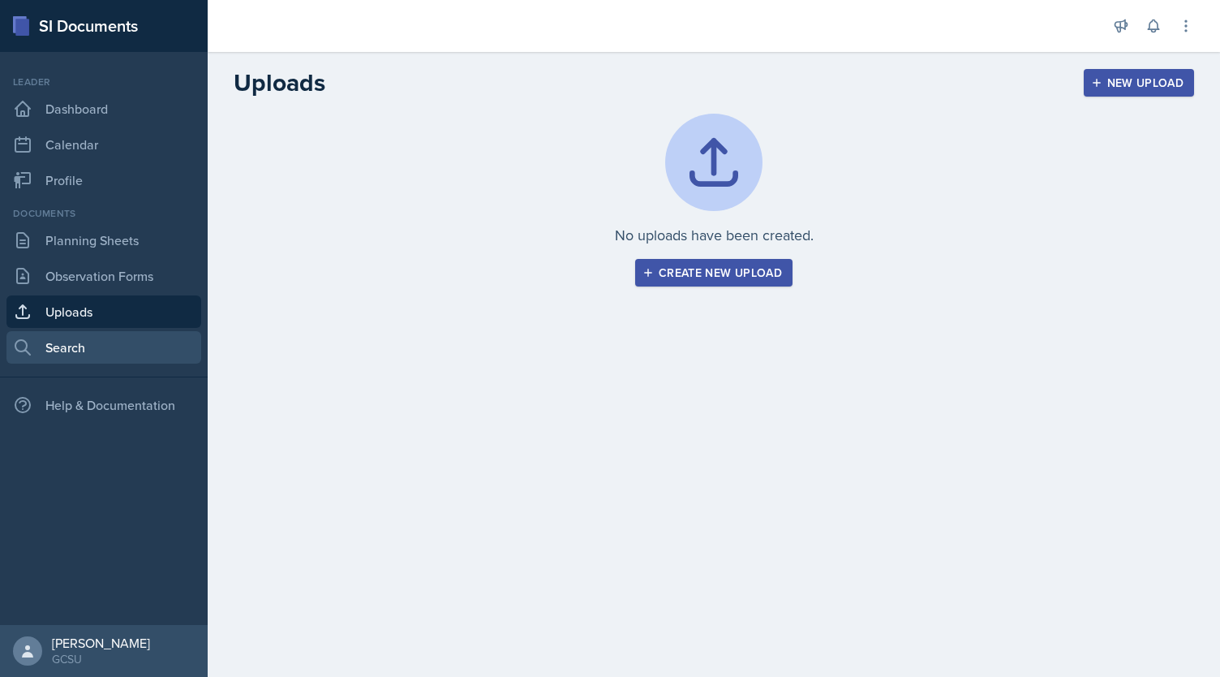
click at [86, 337] on link "Search" at bounding box center [103, 347] width 195 height 32
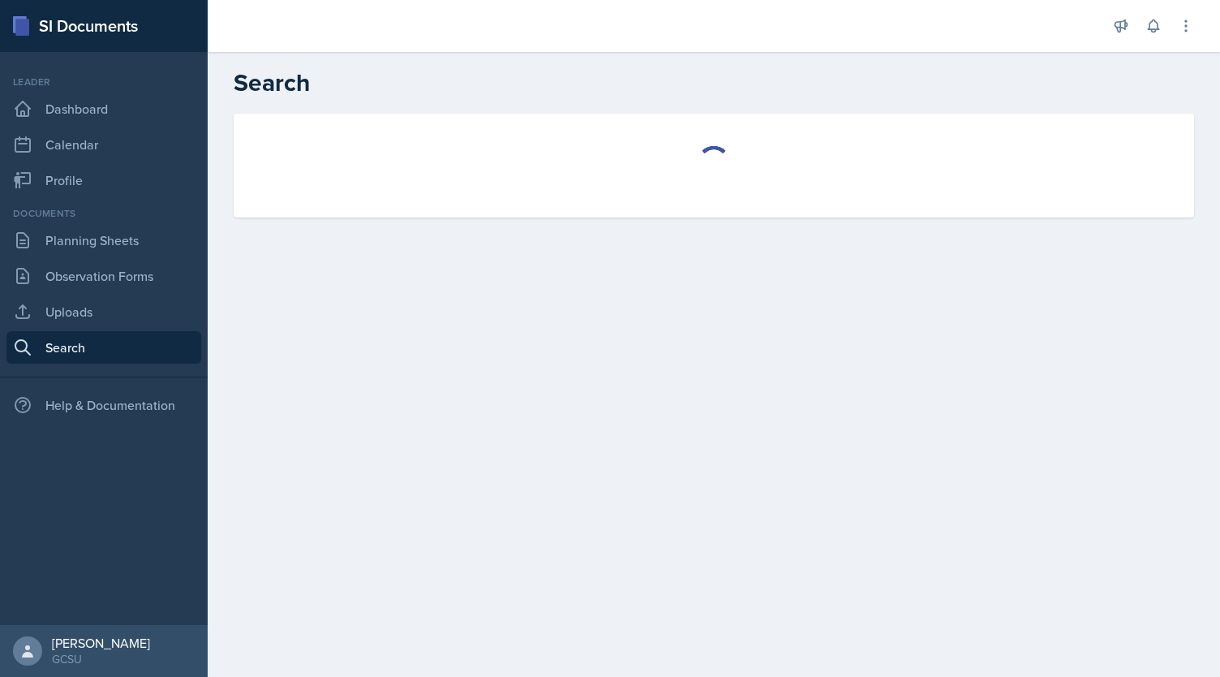
select select "all"
select select "1"
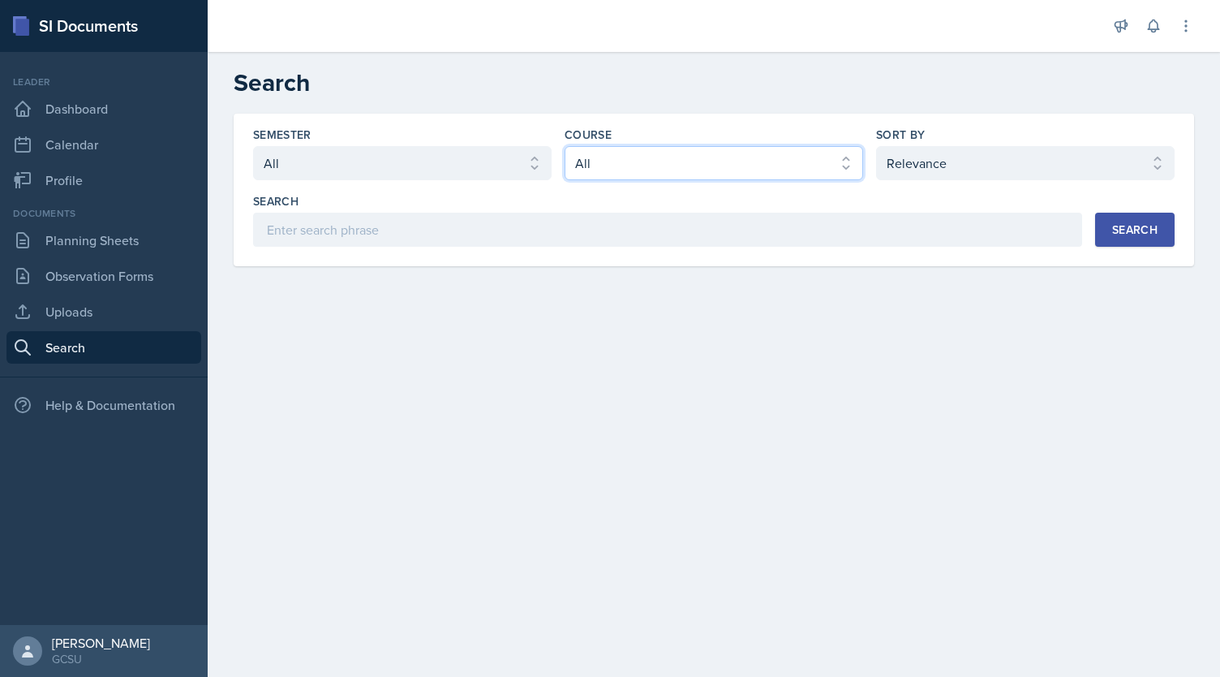
click at [667, 154] on select "Select course All ACCT 3101 ACCT 3102 ASTR 1000 BIOL 1100 BIOL 1107 BIOL 1108 B…" at bounding box center [714, 163] width 299 height 34
select select "36541d13-729a-45ef-a9cb-922687840166"
click at [565, 146] on select "Select course All ACCT 3101 ACCT 3102 ASTR 1000 BIOL 1100 BIOL 1107 BIOL 1108 B…" at bounding box center [714, 163] width 299 height 34
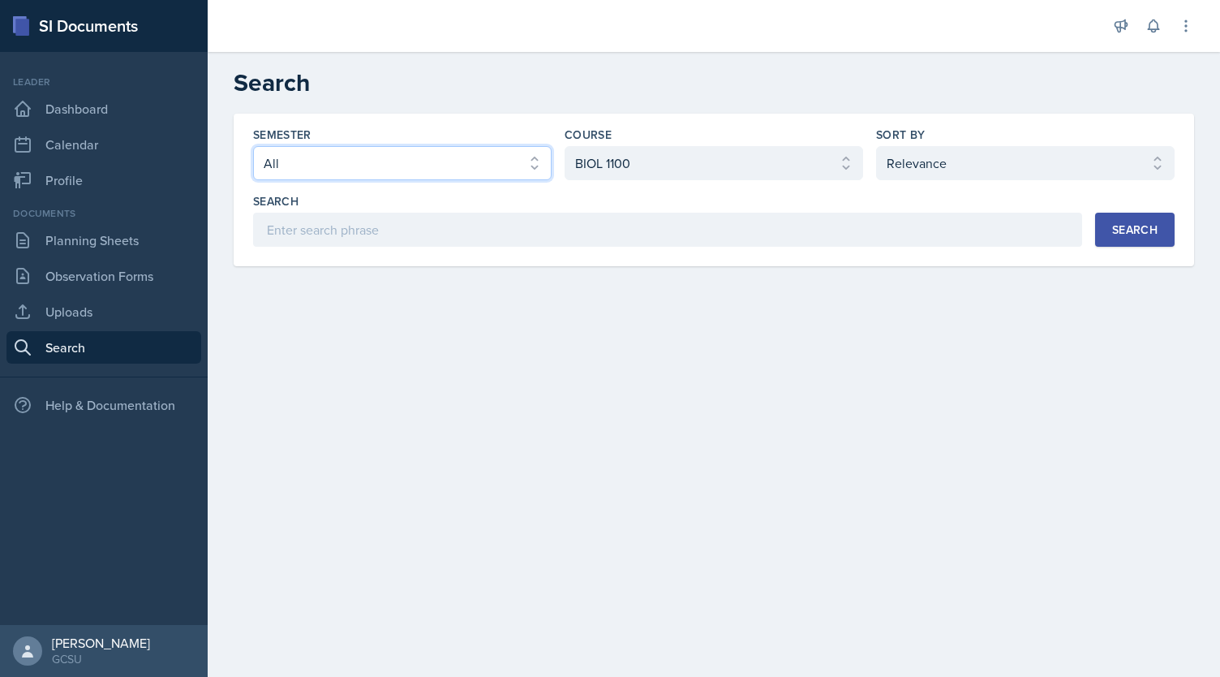
click at [533, 175] on select "Select semester All Fall 2025 Spring 2025 Fall 2024 Spring 2024 Fall 2023 Sprin…" at bounding box center [402, 163] width 299 height 34
select select "e7b6c66a-987a-4ab3-92d3-5526cc86007b"
click at [253, 146] on select "Select semester All Fall 2025 Spring 2025 Fall 2024 Spring 2024 Fall 2023 Sprin…" at bounding box center [402, 163] width 299 height 34
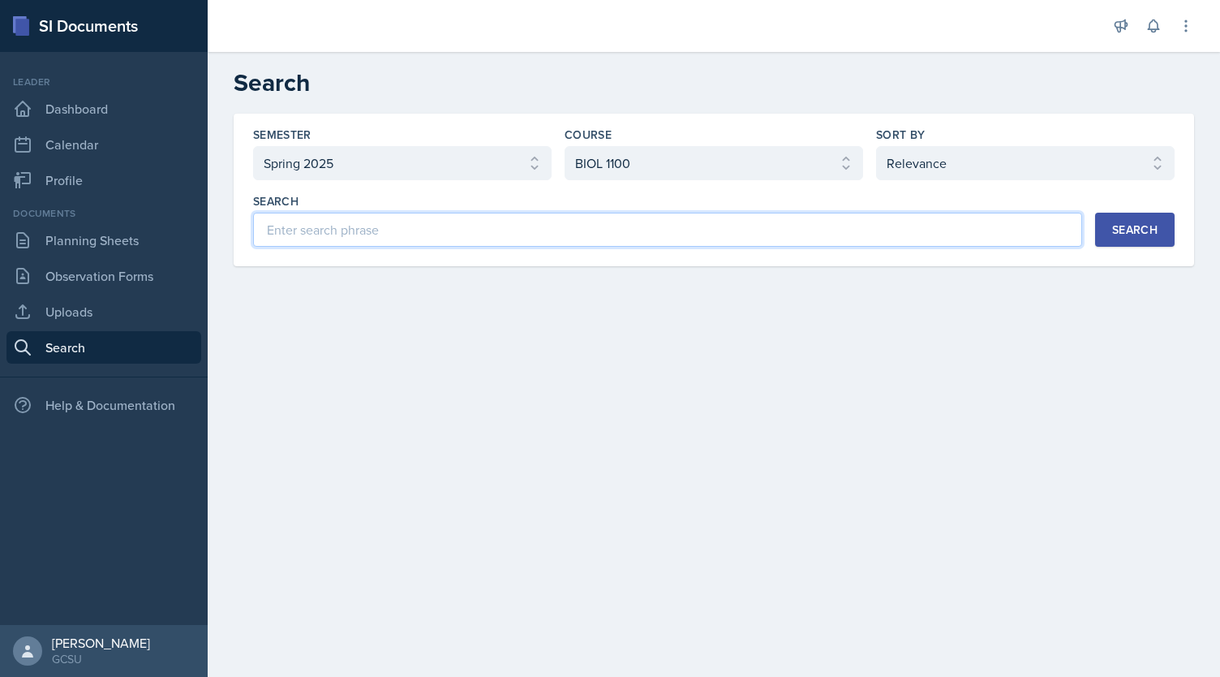
click at [373, 231] on input at bounding box center [667, 230] width 829 height 34
type input "photosynthesis"
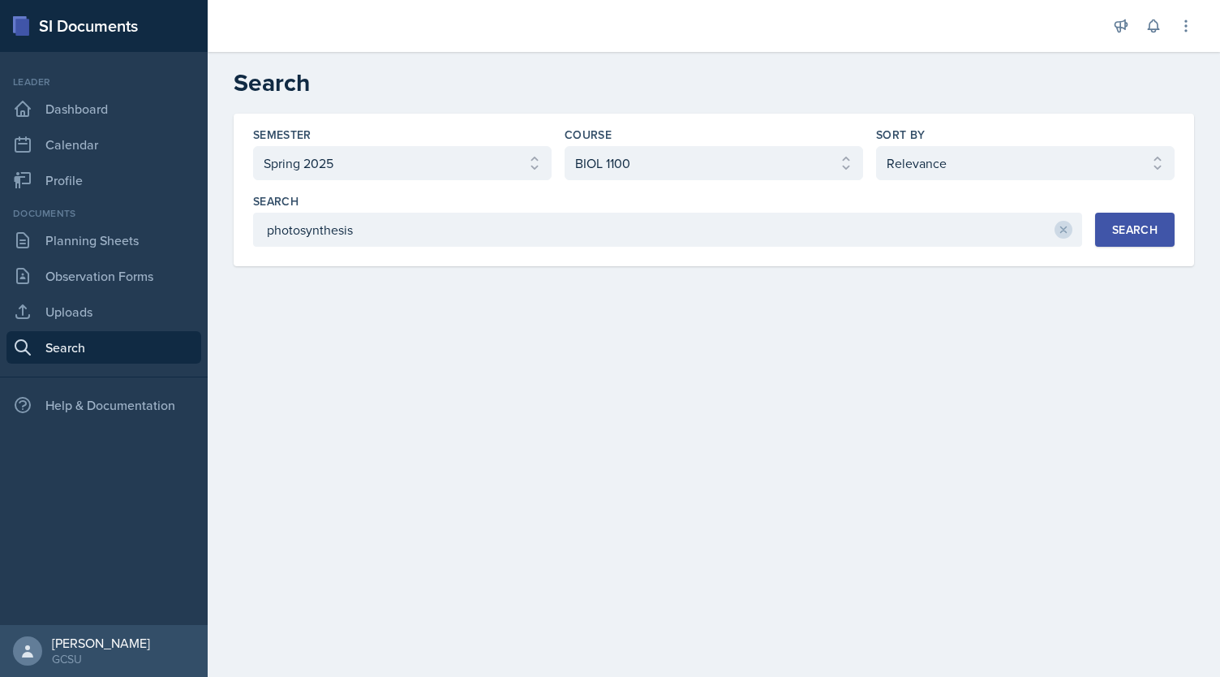
click at [1142, 223] on div "Search" at bounding box center [1134, 229] width 45 height 13
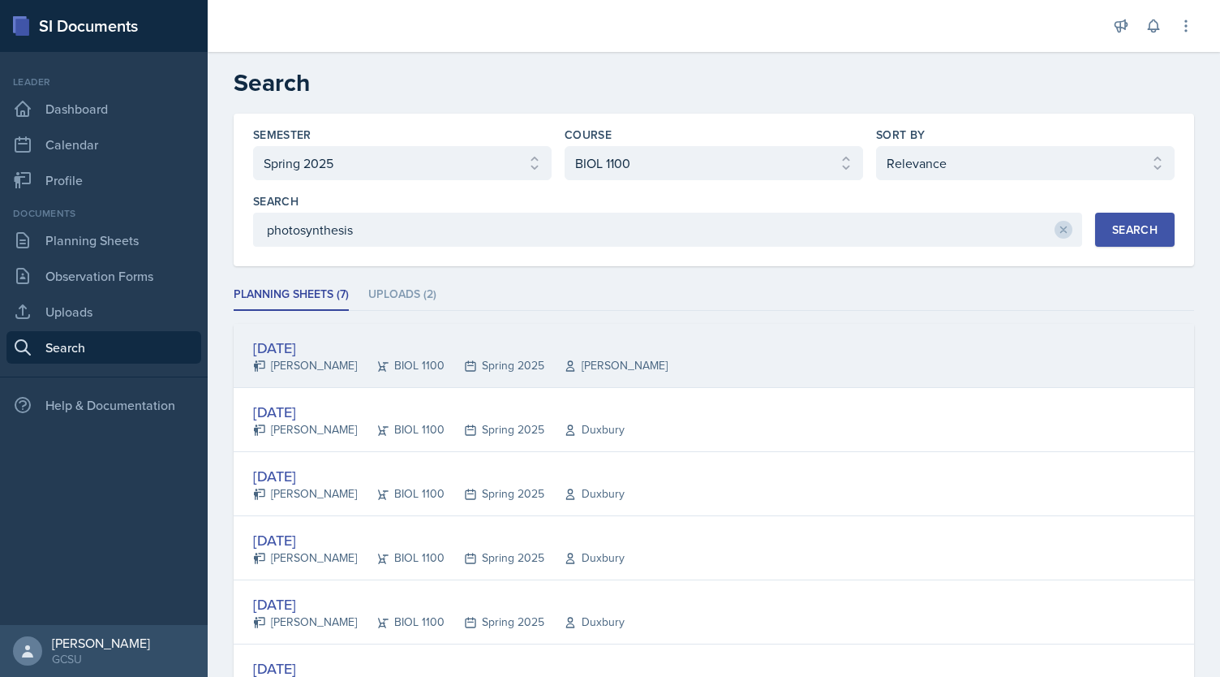
click at [300, 360] on div "[PERSON_NAME]" at bounding box center [305, 365] width 104 height 17
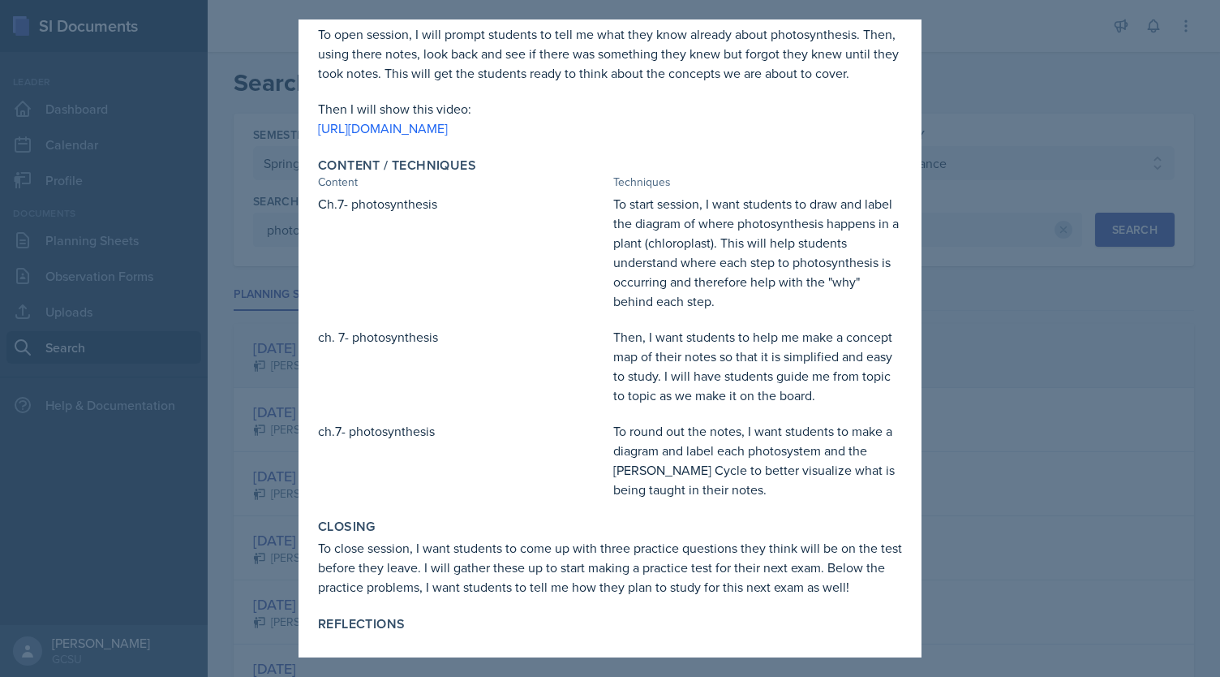
scroll to position [297, 0]
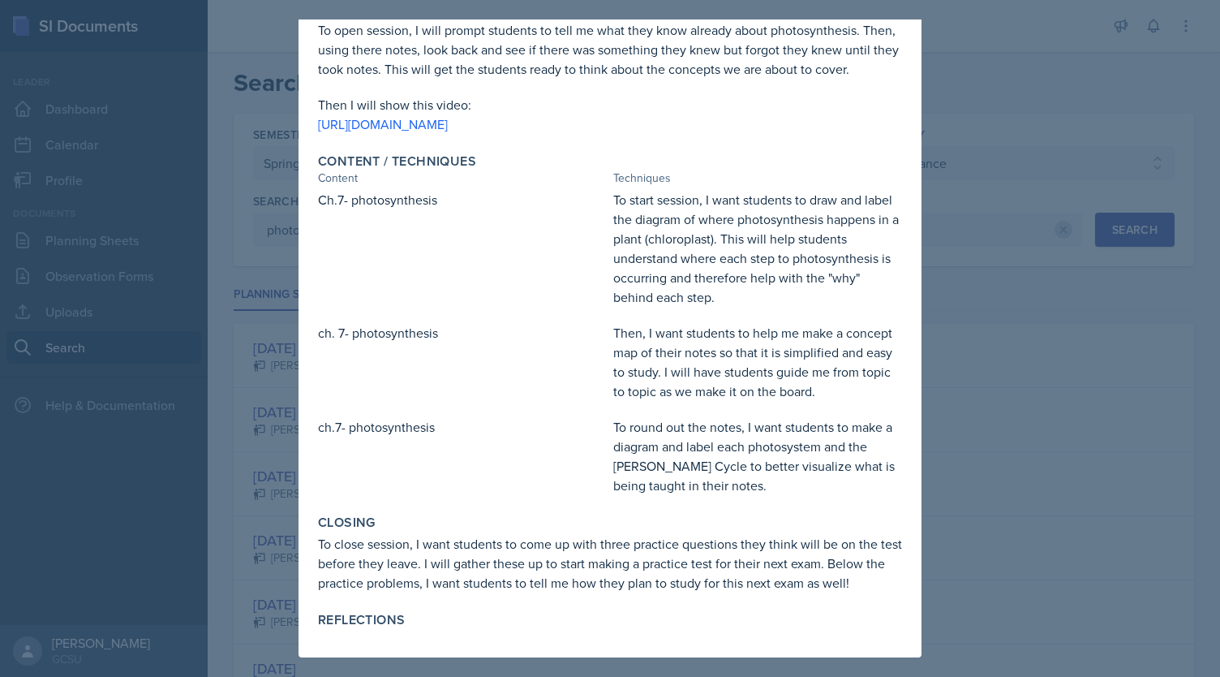
click at [1011, 461] on div at bounding box center [610, 338] width 1220 height 677
